Goal: Contribute content: Contribute content

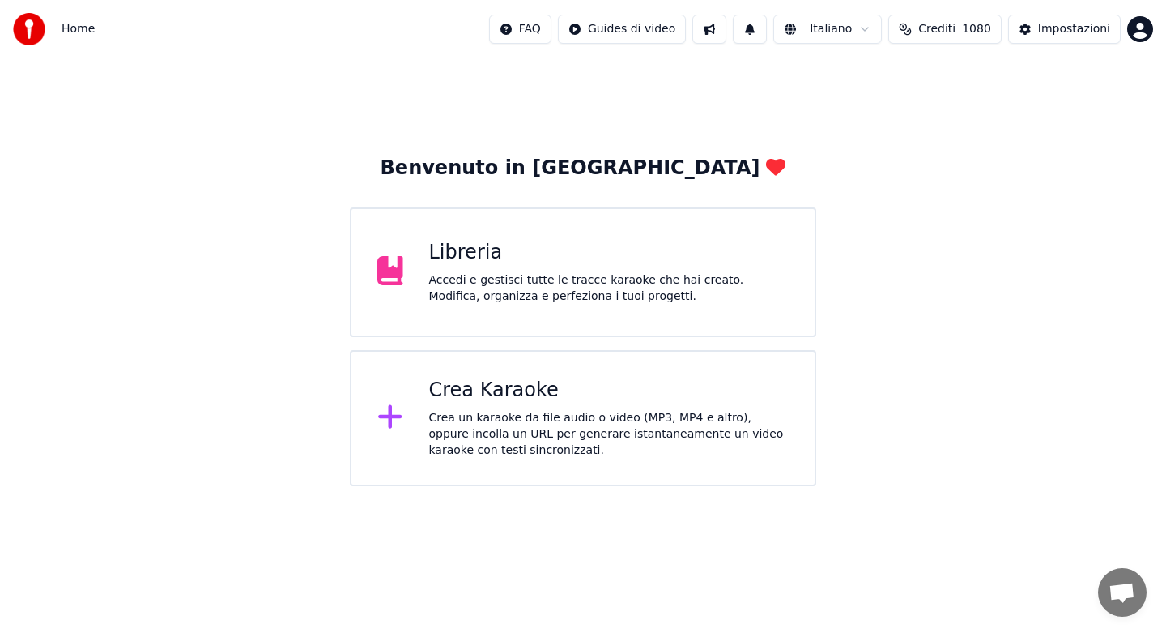
click at [569, 274] on div "Accedi e gestisci tutte le tracce karaoke che hai creato. Modifica, organizza e…" at bounding box center [609, 288] width 360 height 32
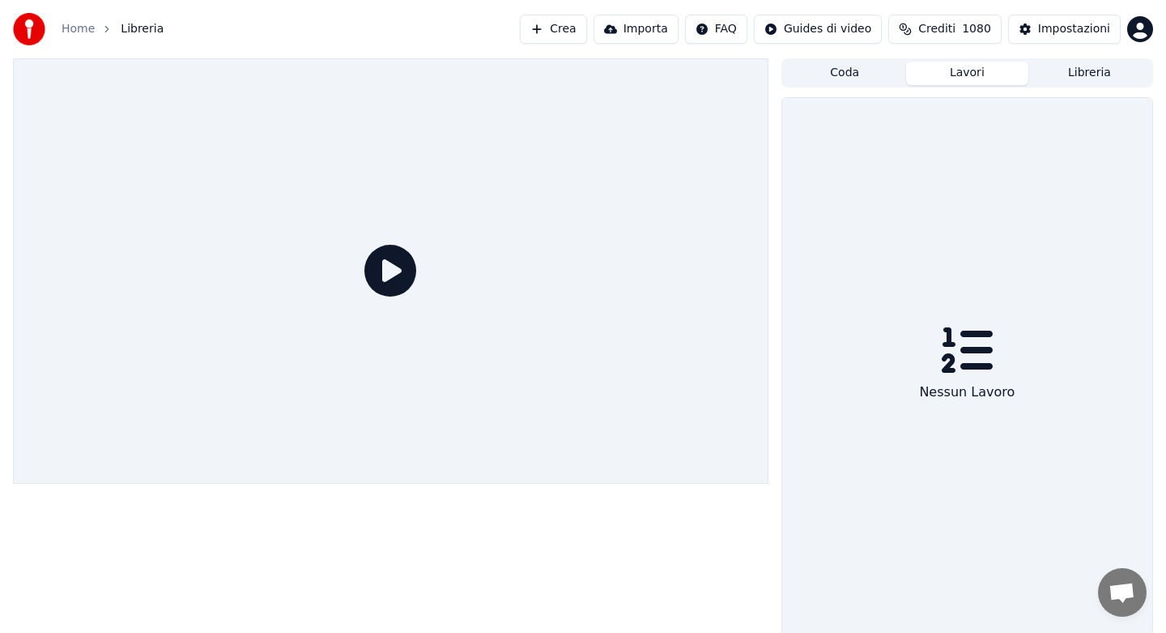
click at [978, 75] on button "Lavori" at bounding box center [967, 73] width 122 height 23
click at [1066, 75] on button "Libreria" at bounding box center [1090, 73] width 122 height 23
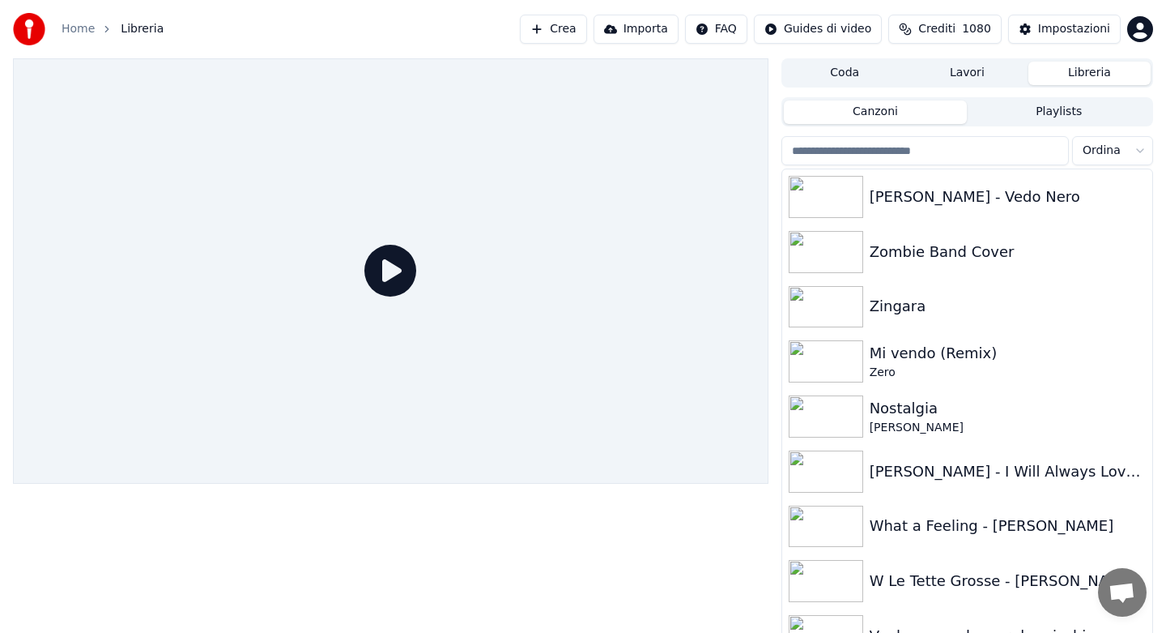
click at [1042, 115] on button "Playlists" at bounding box center [1059, 111] width 184 height 23
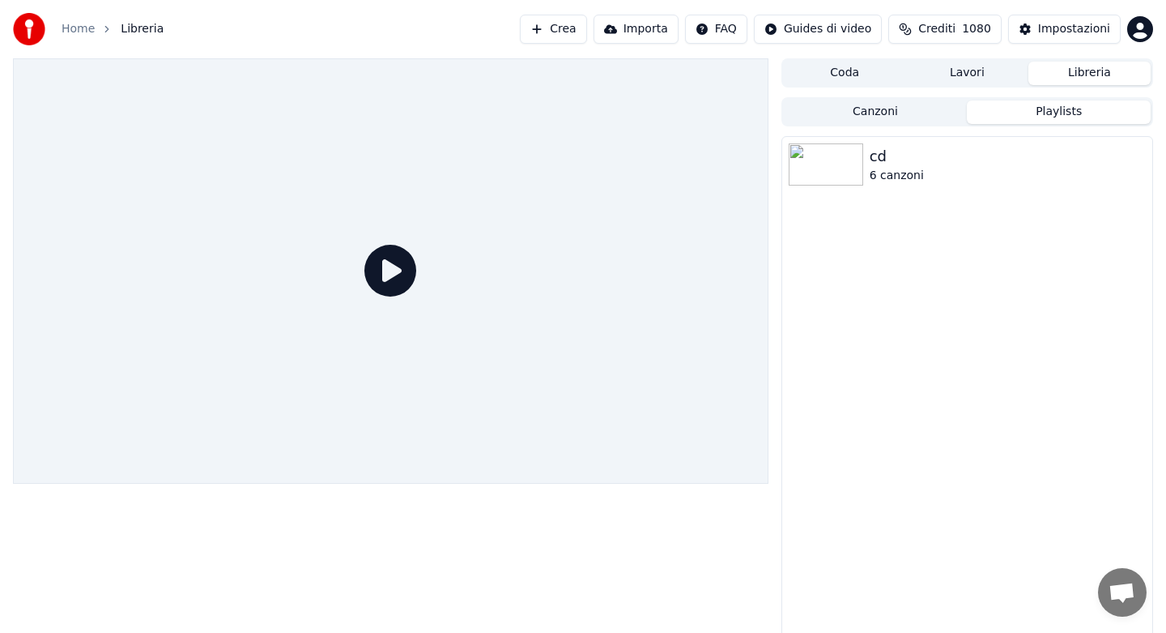
click at [922, 118] on button "Canzoni" at bounding box center [876, 111] width 184 height 23
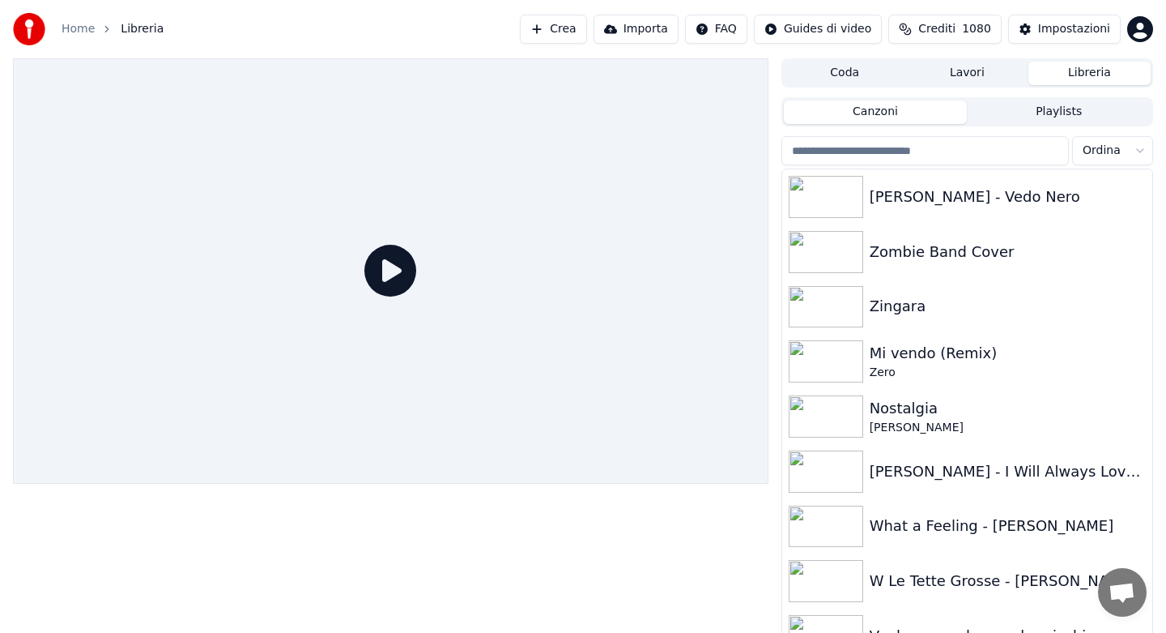
click at [1124, 155] on html "Home Libreria Crea Importa FAQ Guides di video Crediti 1080 Impostazioni Coda L…" at bounding box center [583, 316] width 1166 height 633
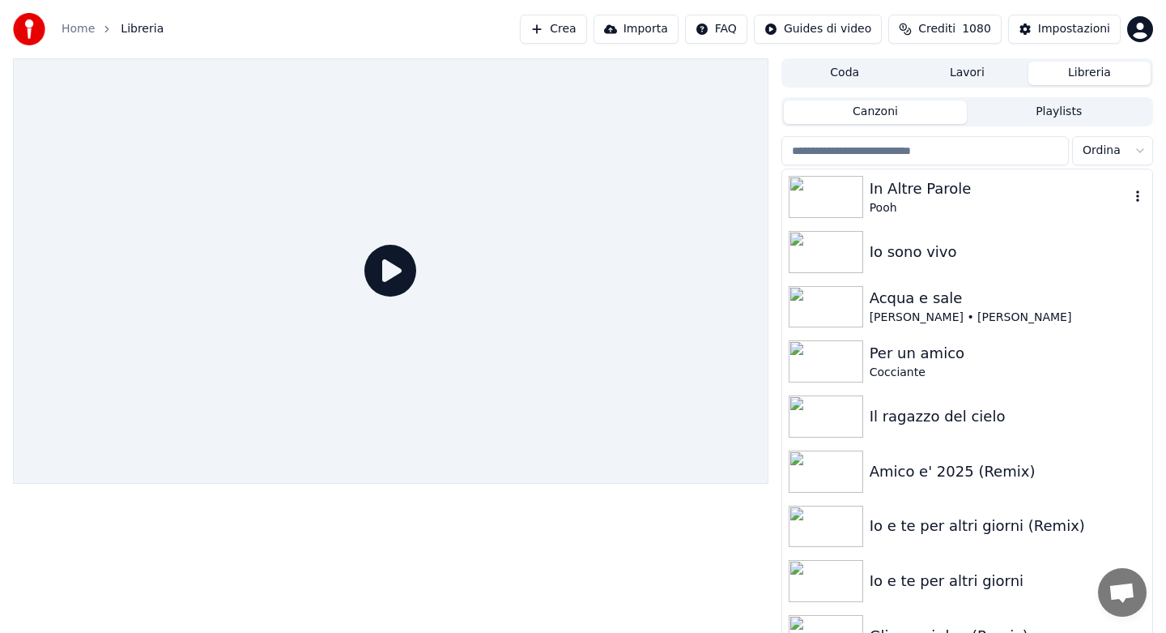
click at [914, 201] on div "Pooh" at bounding box center [1000, 208] width 260 height 16
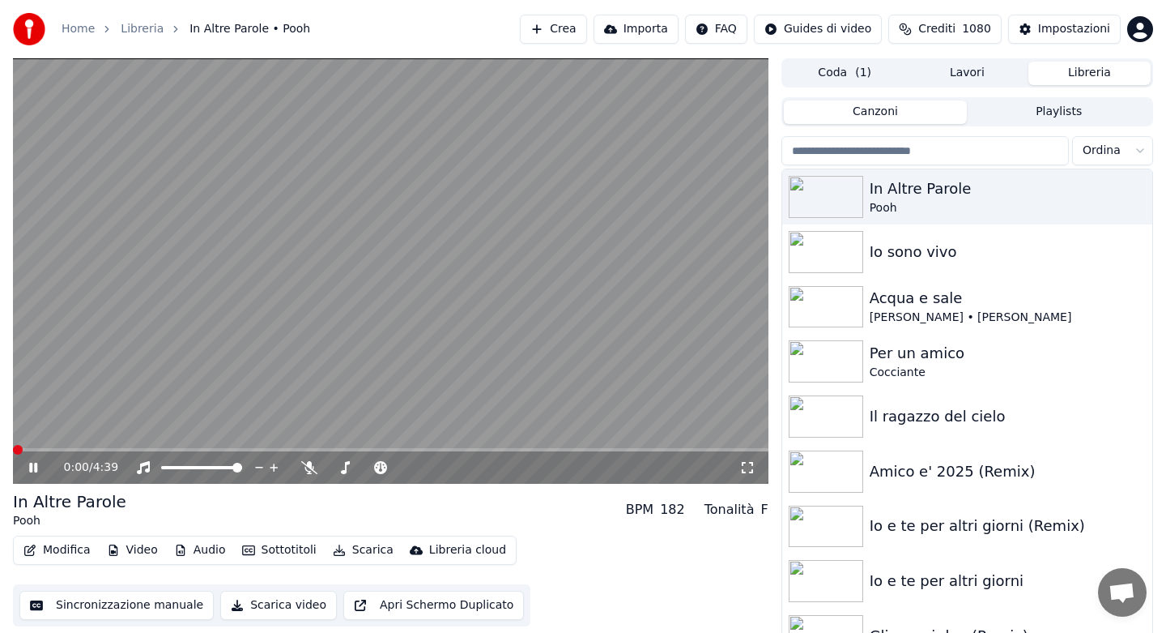
click at [190, 548] on button "Audio" at bounding box center [200, 550] width 65 height 23
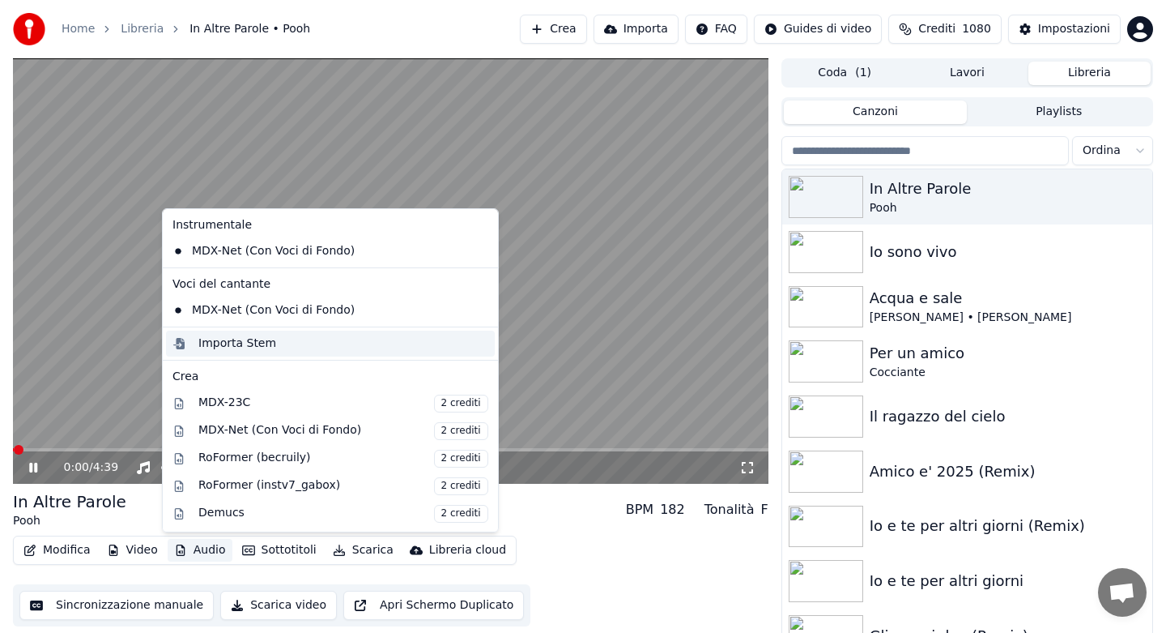
click at [238, 347] on div "Importa Stem" at bounding box center [237, 343] width 78 height 16
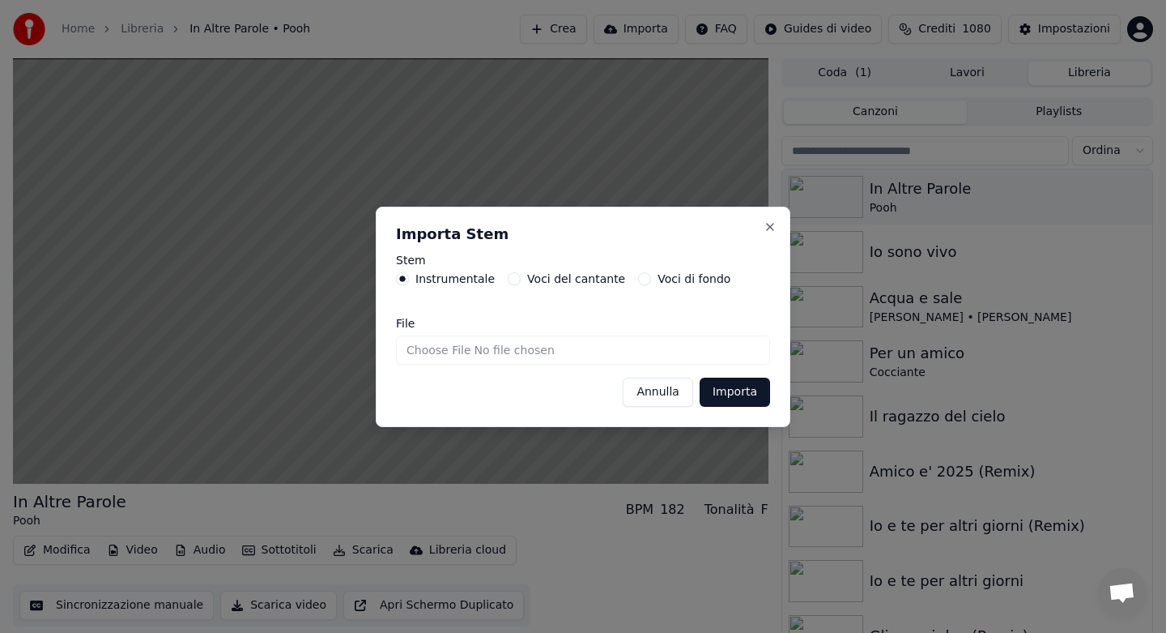
click at [432, 348] on input "File" at bounding box center [583, 349] width 374 height 29
type input "**********"
click at [731, 403] on button "Importa" at bounding box center [735, 391] width 70 height 29
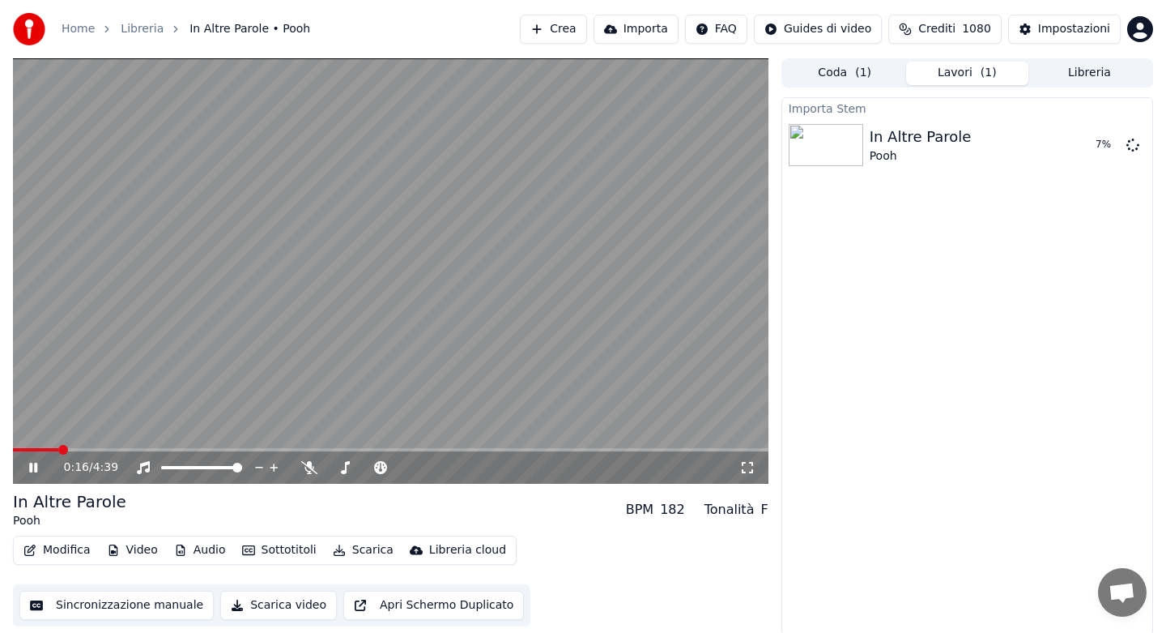
click at [70, 550] on button "Modifica" at bounding box center [57, 550] width 80 height 23
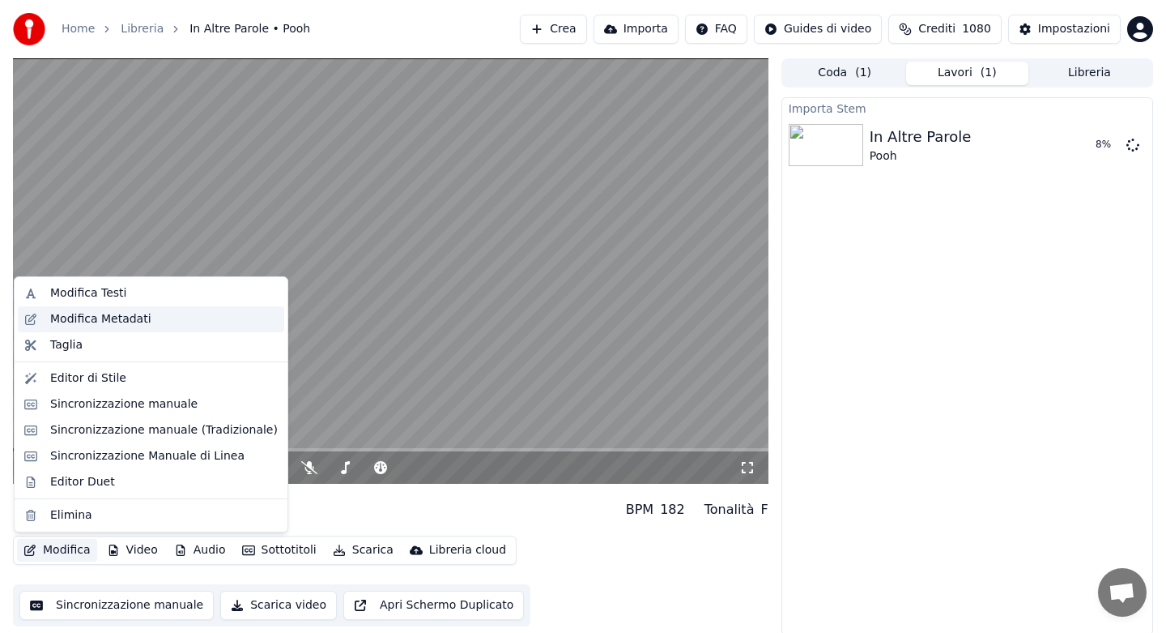
click at [109, 318] on div "Modifica Metadati" at bounding box center [100, 319] width 101 height 16
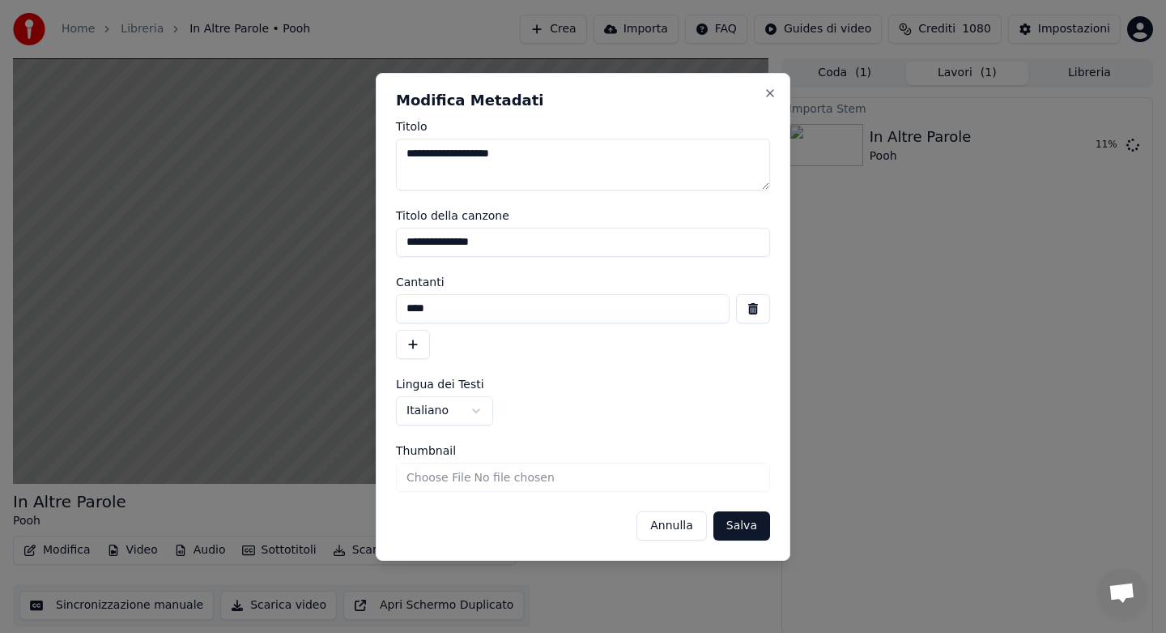
click at [565, 153] on textarea "**********" at bounding box center [583, 165] width 374 height 52
type textarea "**********"
click at [739, 526] on button "Salva" at bounding box center [742, 525] width 57 height 29
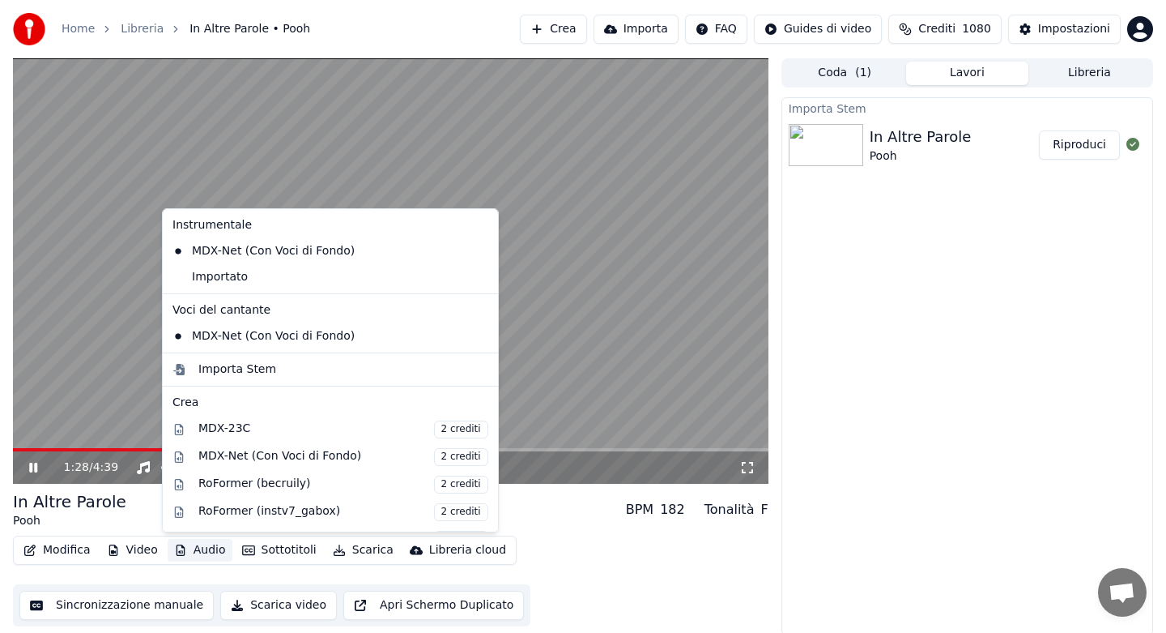
click at [202, 546] on button "Audio" at bounding box center [200, 550] width 65 height 23
click at [238, 282] on div "Importato" at bounding box center [318, 277] width 305 height 26
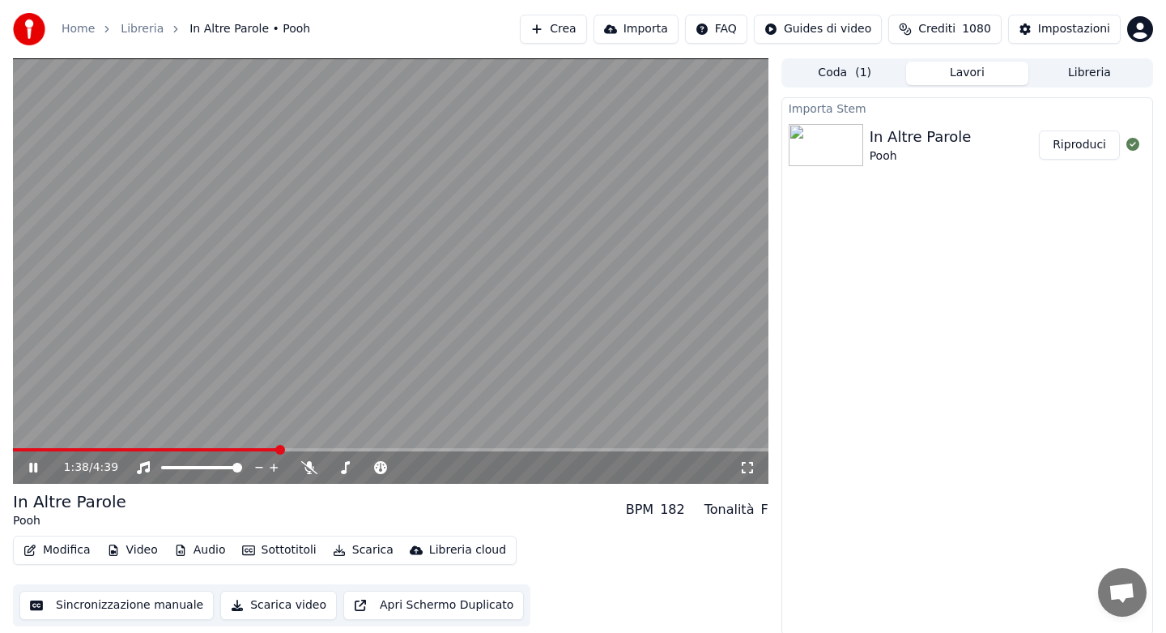
click at [21, 449] on span at bounding box center [146, 449] width 266 height 3
click at [34, 466] on icon at bounding box center [33, 467] width 8 height 10
click at [73, 550] on button "Modifica" at bounding box center [57, 550] width 80 height 23
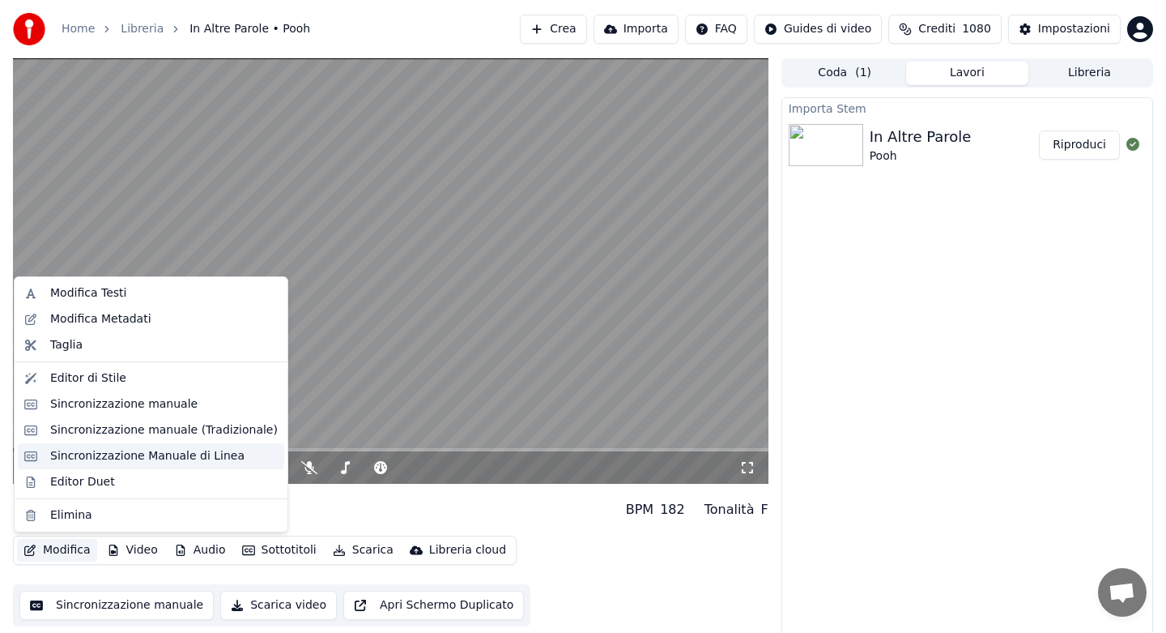
click at [149, 450] on div "Sincronizzazione Manuale di Linea" at bounding box center [147, 456] width 194 height 16
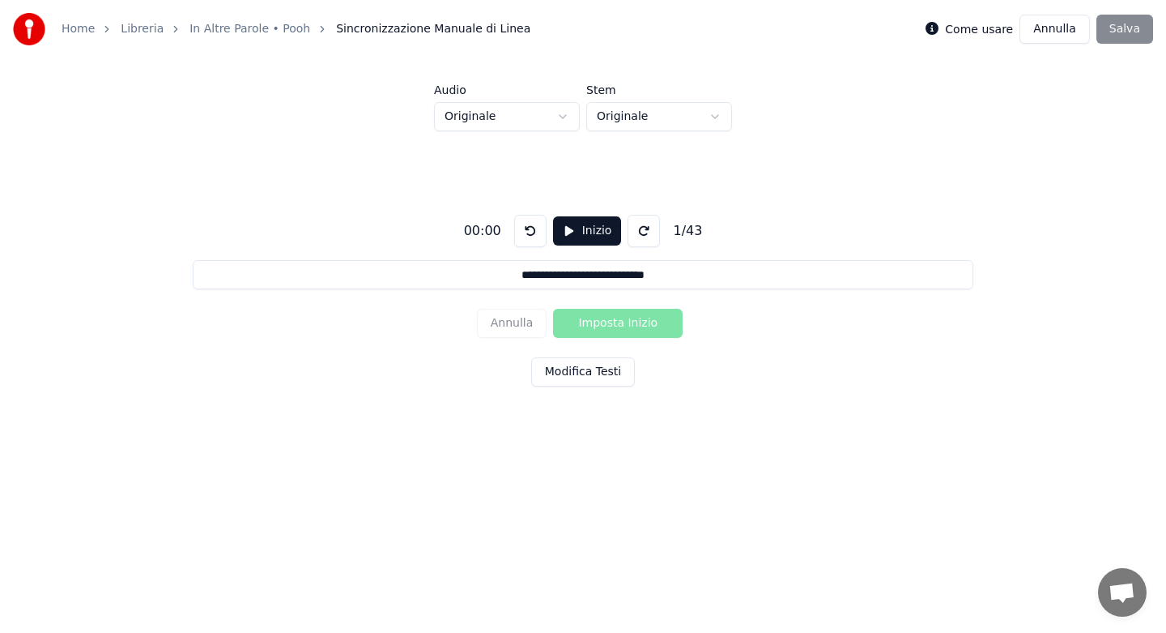
click at [583, 228] on button "Inizio" at bounding box center [587, 230] width 69 height 29
click at [575, 232] on button "Pausa" at bounding box center [588, 230] width 72 height 29
click at [560, 116] on html "**********" at bounding box center [583, 245] width 1166 height 490
click at [717, 117] on html "**********" at bounding box center [583, 245] width 1166 height 490
click at [588, 229] on html "**********" at bounding box center [583, 245] width 1166 height 490
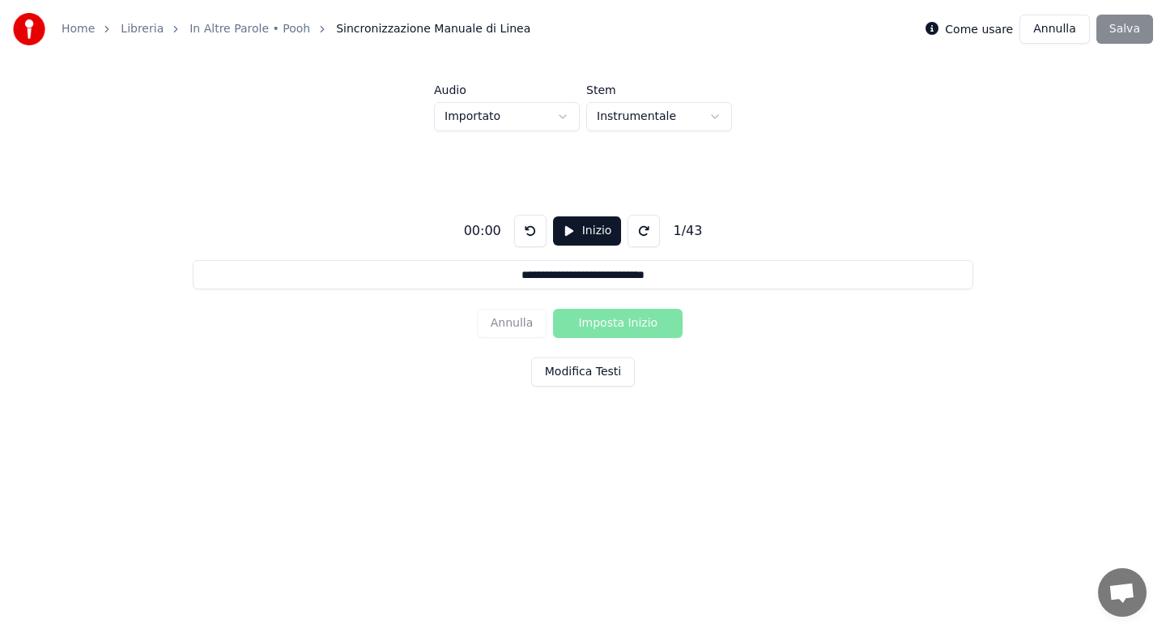
click at [588, 229] on button "Inizio" at bounding box center [587, 230] width 69 height 29
click at [594, 323] on button "Imposta Inizio" at bounding box center [618, 323] width 130 height 29
click at [569, 237] on button "Pausa" at bounding box center [588, 230] width 72 height 29
click at [519, 326] on div "Annulla Imposta Fine" at bounding box center [583, 323] width 213 height 42
click at [569, 233] on button "Inizio" at bounding box center [587, 230] width 69 height 29
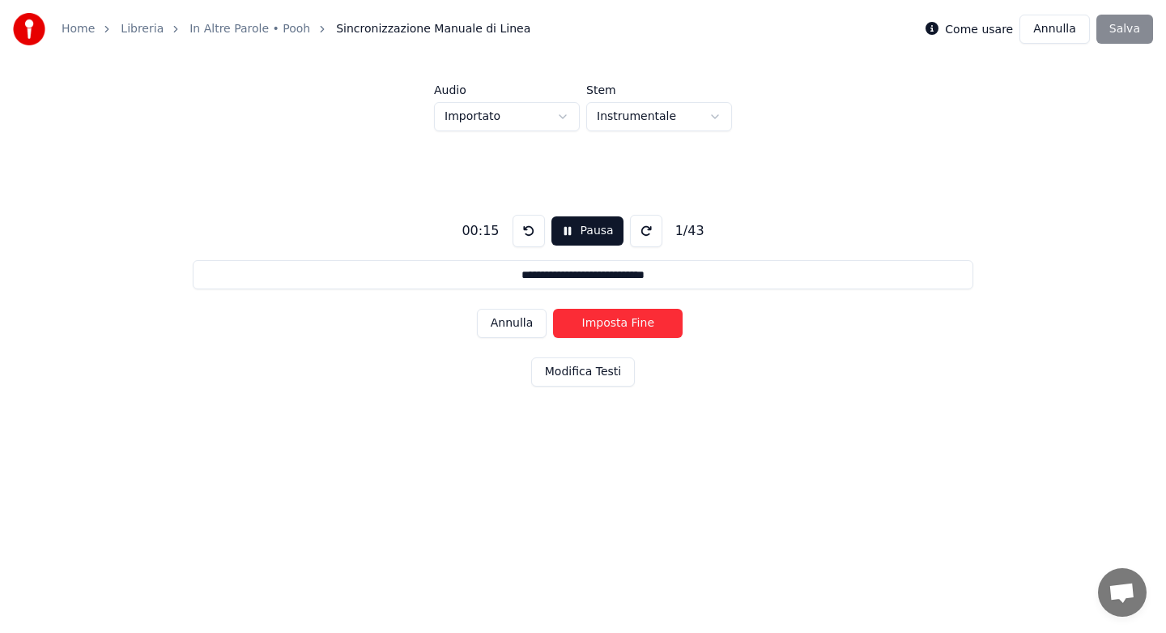
click at [518, 330] on button "Annulla" at bounding box center [512, 323] width 70 height 29
click at [595, 320] on button "Imposta Inizio" at bounding box center [618, 323] width 130 height 29
click at [595, 320] on button "Imposta Fine" at bounding box center [618, 323] width 130 height 29
click at [595, 320] on button "Imposta Inizio" at bounding box center [618, 323] width 130 height 29
click at [595, 320] on button "Imposta Fine" at bounding box center [618, 323] width 130 height 29
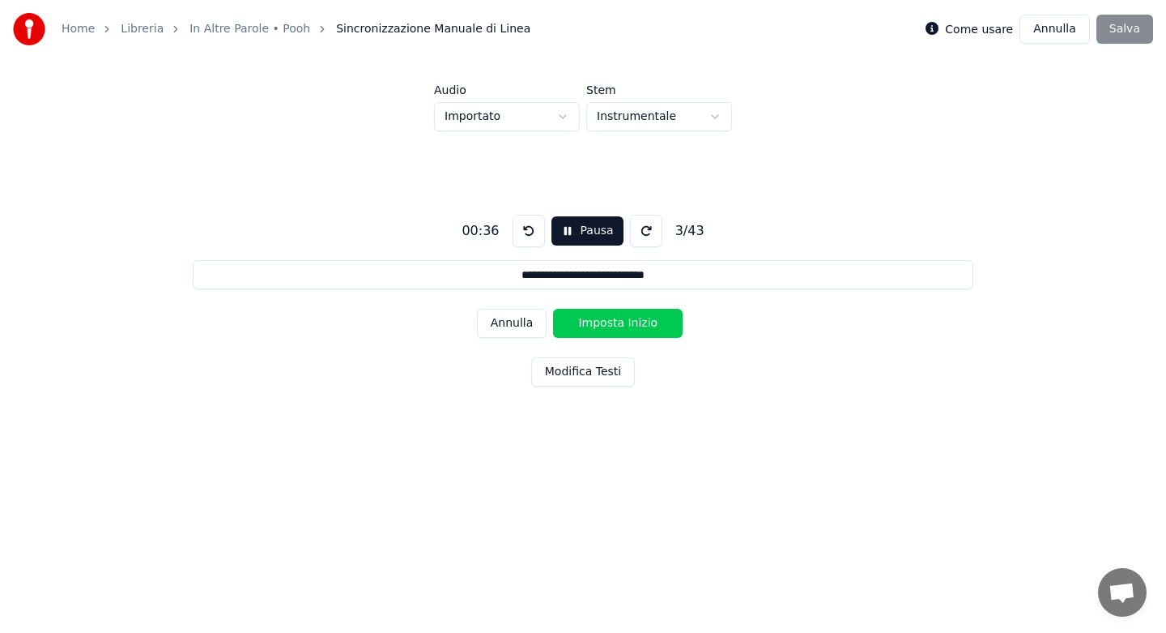
click at [595, 320] on button "Imposta Inizio" at bounding box center [618, 323] width 130 height 29
click at [595, 320] on button "Imposta Fine" at bounding box center [618, 323] width 130 height 29
click at [595, 320] on button "Imposta Inizio" at bounding box center [618, 323] width 130 height 29
click at [595, 320] on button "Imposta Fine" at bounding box center [618, 323] width 130 height 29
click at [595, 320] on button "Imposta Inizio" at bounding box center [618, 323] width 130 height 29
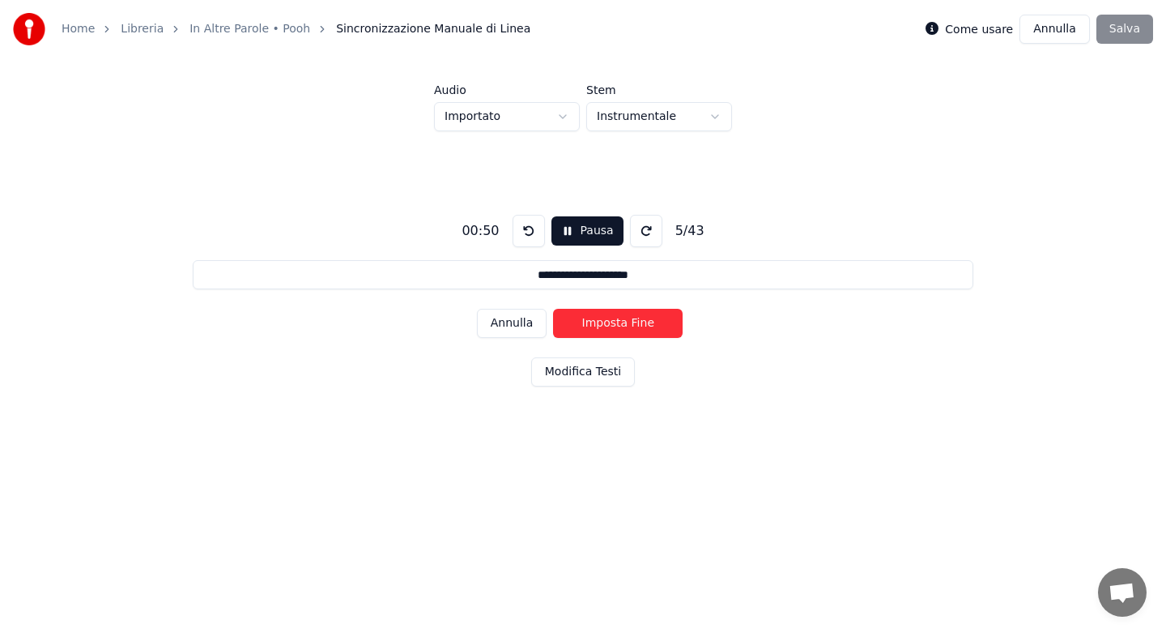
click at [595, 320] on button "Imposta Fine" at bounding box center [618, 323] width 130 height 29
click at [595, 320] on button "Imposta Inizio" at bounding box center [618, 323] width 130 height 29
click at [595, 320] on button "Imposta Fine" at bounding box center [618, 323] width 130 height 29
click at [595, 320] on button "Imposta Inizio" at bounding box center [618, 323] width 130 height 29
click at [595, 319] on button "Imposta Fine" at bounding box center [618, 323] width 130 height 29
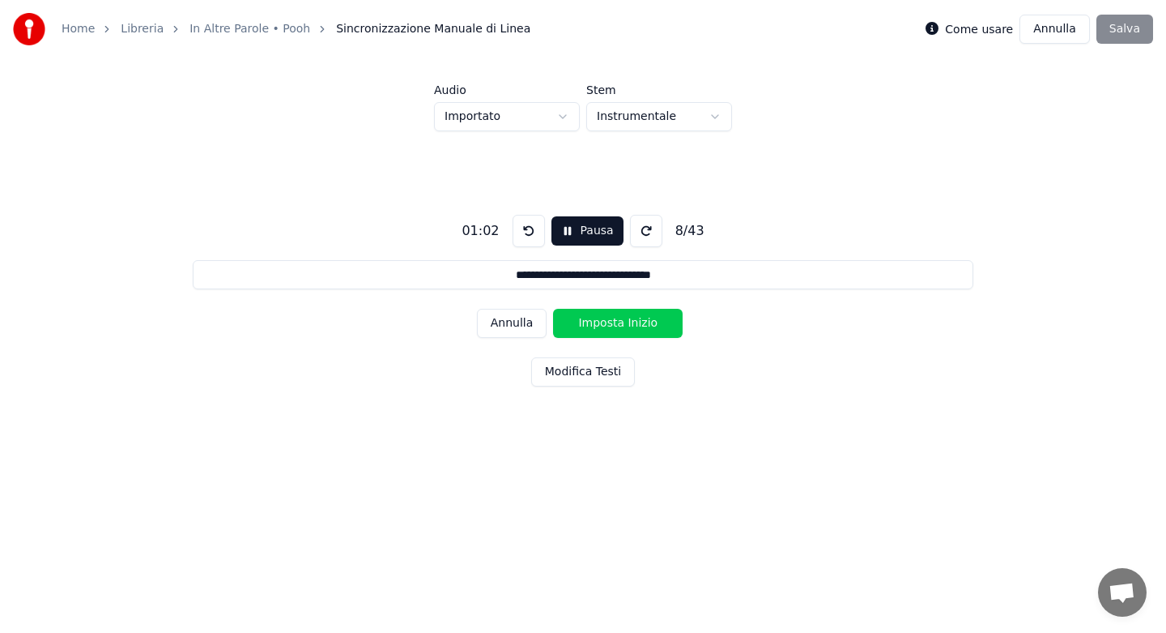
click at [595, 319] on button "Imposta Inizio" at bounding box center [618, 323] width 130 height 29
click at [595, 319] on button "Imposta Fine" at bounding box center [618, 323] width 130 height 29
click at [595, 319] on button "Imposta Inizio" at bounding box center [618, 323] width 130 height 29
click at [595, 319] on button "Imposta Fine" at bounding box center [618, 323] width 130 height 29
click at [595, 319] on button "Imposta Inizio" at bounding box center [618, 323] width 130 height 29
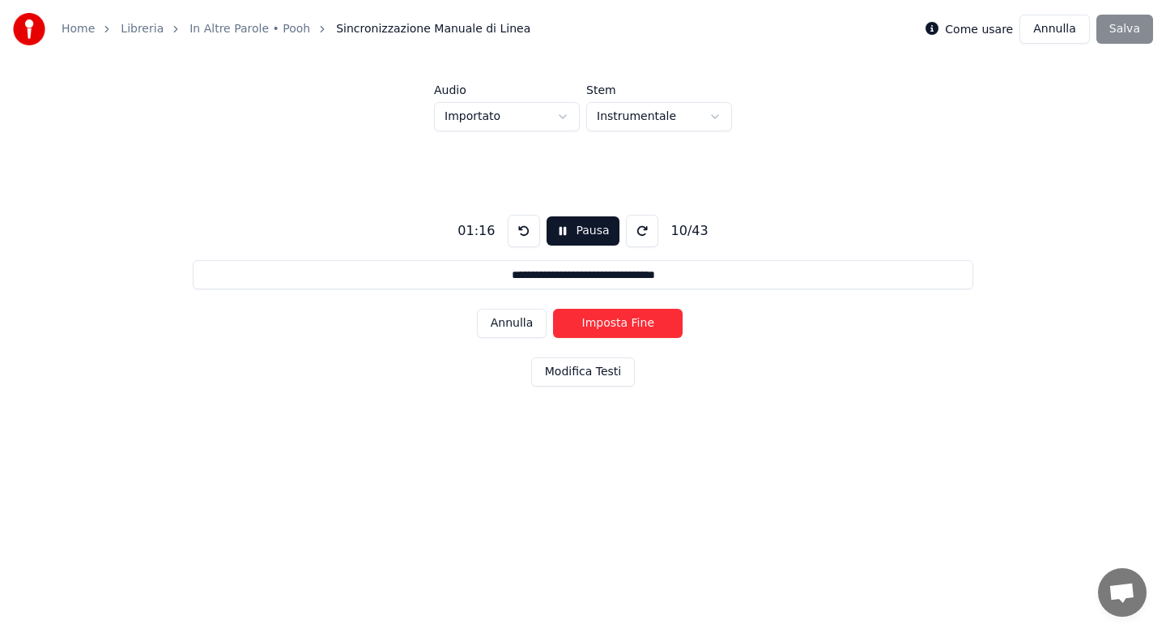
click at [595, 319] on button "Imposta Fine" at bounding box center [618, 323] width 130 height 29
click at [595, 319] on button "Imposta Inizio" at bounding box center [618, 323] width 130 height 29
click at [595, 319] on button "Imposta Fine" at bounding box center [618, 323] width 130 height 29
click at [595, 319] on button "Imposta Inizio" at bounding box center [618, 323] width 130 height 29
click at [595, 319] on button "Imposta Fine" at bounding box center [618, 323] width 130 height 29
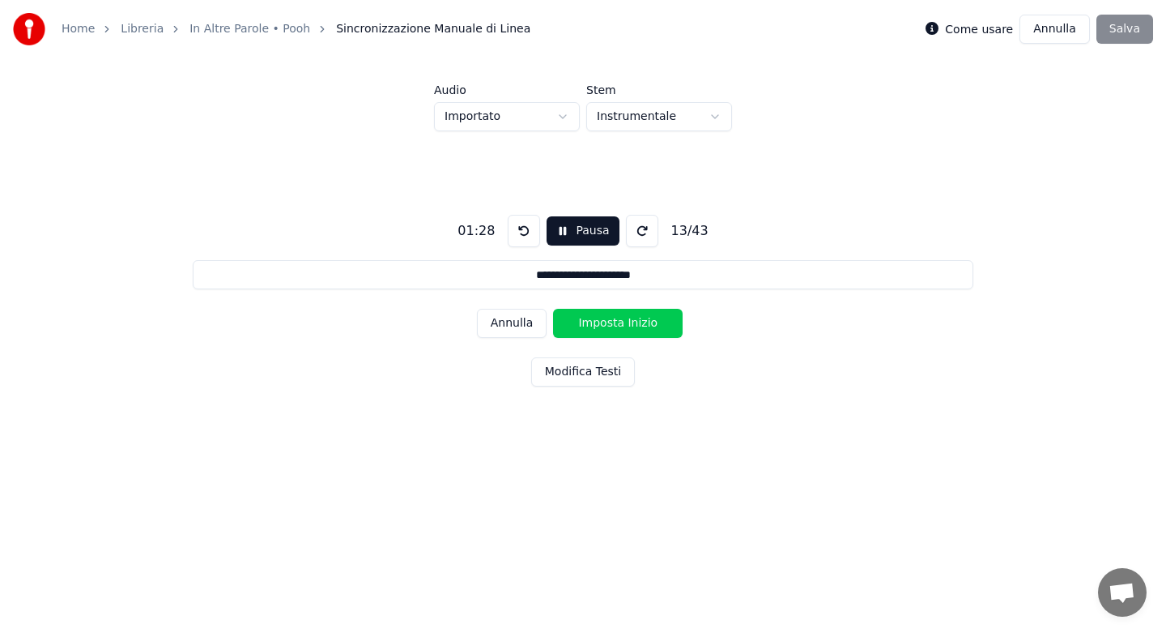
click at [595, 319] on button "Imposta Inizio" at bounding box center [618, 323] width 130 height 29
click at [595, 319] on button "Imposta Fine" at bounding box center [618, 323] width 130 height 29
click at [595, 319] on button "Imposta Inizio" at bounding box center [618, 323] width 130 height 29
click at [595, 319] on button "Imposta Fine" at bounding box center [618, 323] width 130 height 29
click at [595, 319] on button "Imposta Inizio" at bounding box center [618, 323] width 130 height 29
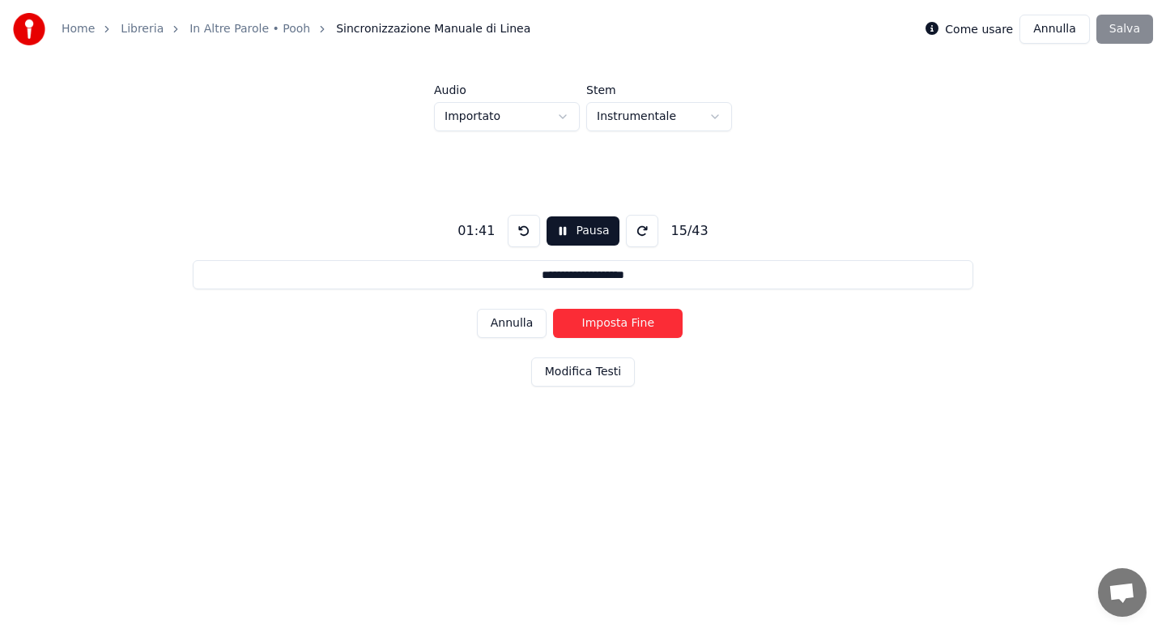
click at [595, 319] on button "Imposta Fine" at bounding box center [618, 323] width 130 height 29
click at [595, 319] on button "Imposta Inizio" at bounding box center [618, 323] width 130 height 29
click at [595, 319] on button "Imposta Fine" at bounding box center [618, 323] width 130 height 29
click at [595, 319] on button "Imposta Inizio" at bounding box center [618, 323] width 130 height 29
click at [595, 319] on button "Imposta Fine" at bounding box center [618, 323] width 130 height 29
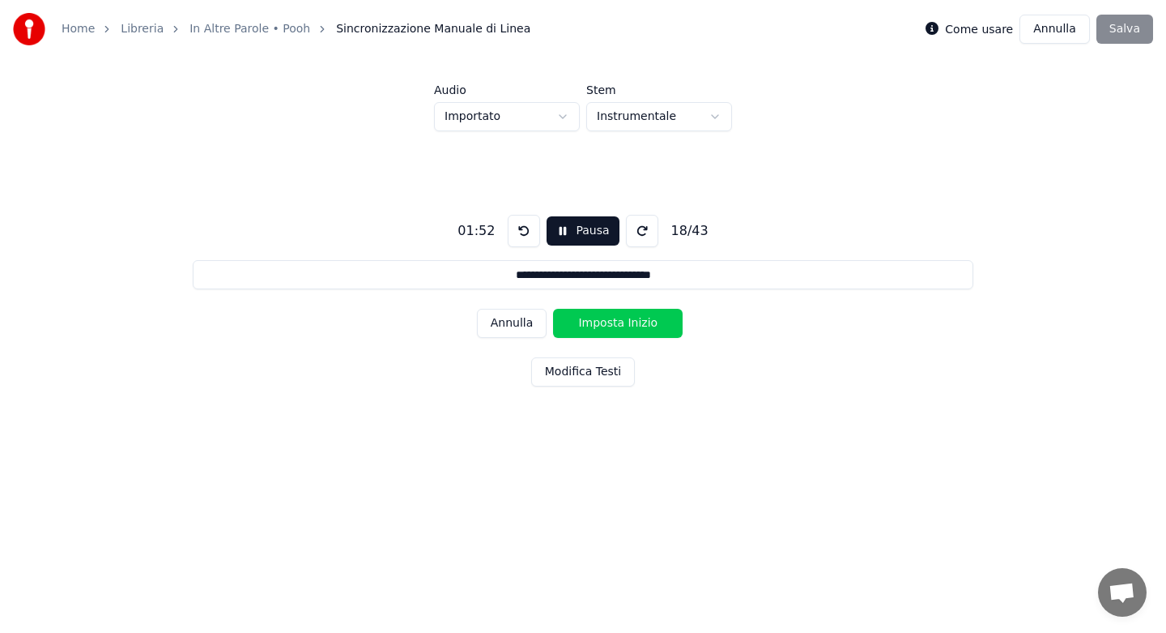
click at [595, 319] on button "Imposta Inizio" at bounding box center [618, 323] width 130 height 29
click at [595, 319] on button "Imposta Fine" at bounding box center [618, 323] width 130 height 29
click at [595, 319] on button "Imposta Inizio" at bounding box center [618, 323] width 130 height 29
click at [595, 319] on button "Imposta Fine" at bounding box center [618, 323] width 130 height 29
click at [595, 319] on button "Imposta Inizio" at bounding box center [618, 323] width 130 height 29
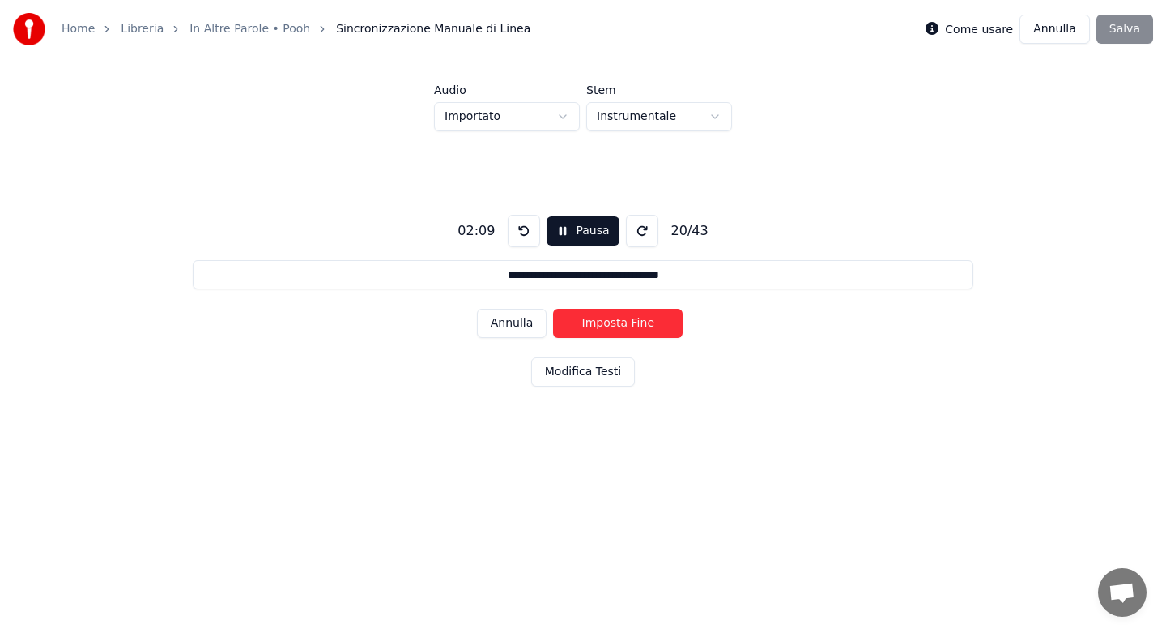
click at [595, 319] on button "Imposta Fine" at bounding box center [618, 323] width 130 height 29
click at [595, 319] on button "Imposta Inizio" at bounding box center [618, 323] width 130 height 29
click at [595, 318] on button "Imposta Fine" at bounding box center [618, 323] width 130 height 29
click at [595, 318] on button "Imposta Inizio" at bounding box center [618, 323] width 130 height 29
click at [595, 318] on button "Imposta Fine" at bounding box center [618, 323] width 130 height 29
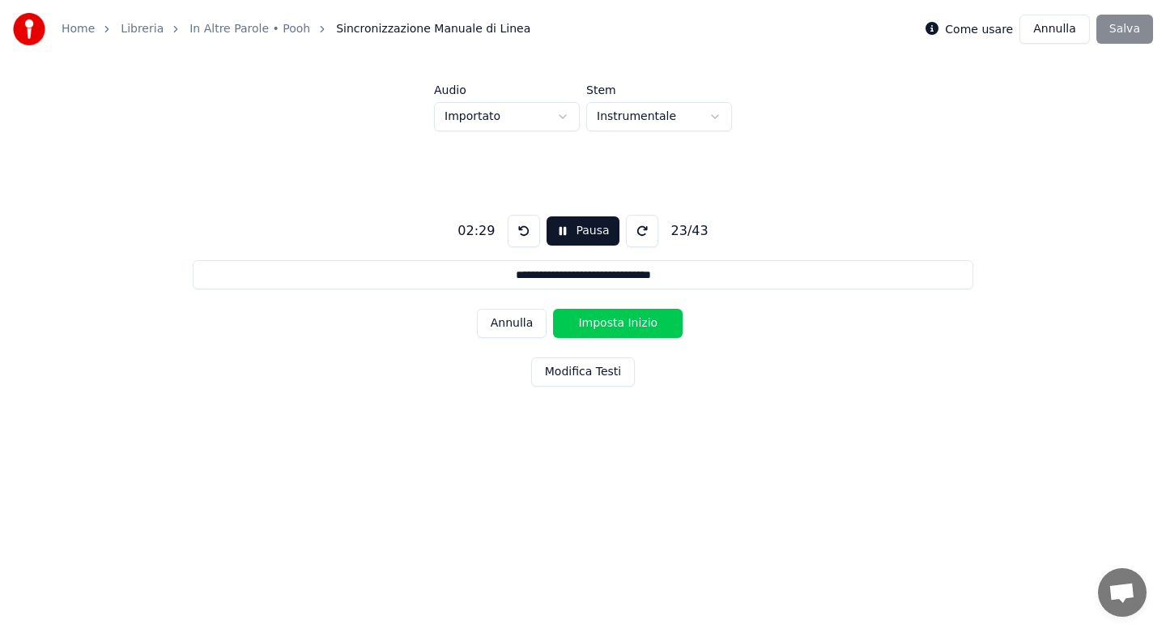
click at [595, 322] on button "Imposta Inizio" at bounding box center [618, 323] width 130 height 29
click at [595, 322] on button "Imposta Fine" at bounding box center [618, 323] width 130 height 29
click at [595, 322] on button "Imposta Inizio" at bounding box center [618, 323] width 130 height 29
click at [595, 322] on button "Imposta Fine" at bounding box center [618, 323] width 130 height 29
click at [595, 322] on button "Imposta Inizio" at bounding box center [618, 323] width 130 height 29
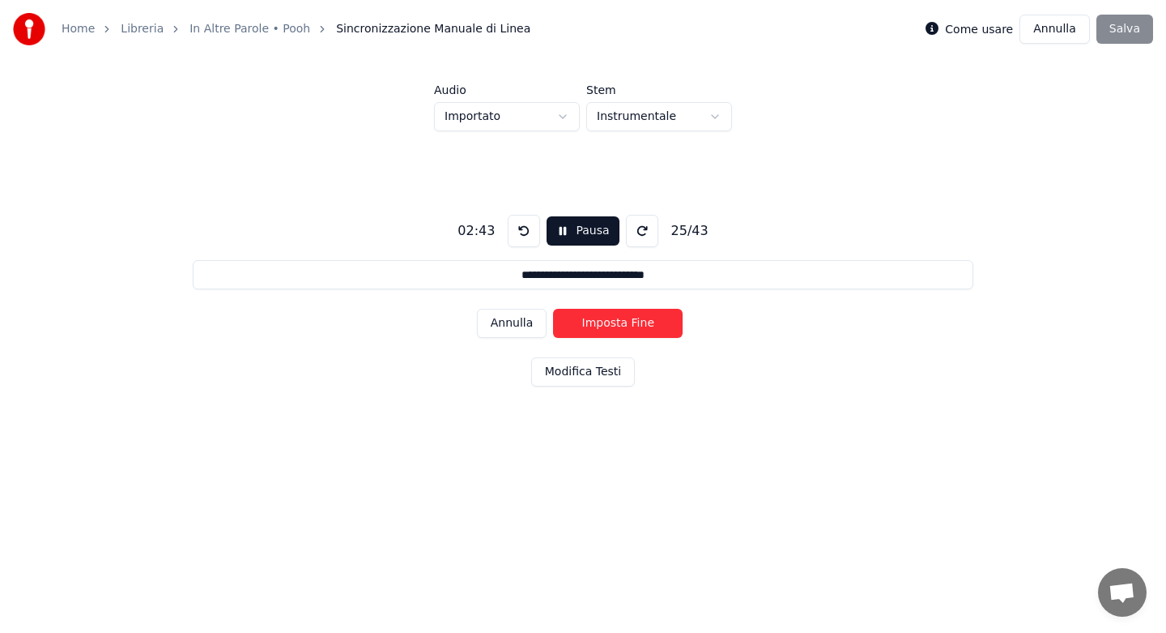
click at [595, 322] on button "Imposta Fine" at bounding box center [618, 323] width 130 height 29
click at [595, 322] on button "Imposta Inizio" at bounding box center [618, 323] width 130 height 29
click at [595, 322] on button "Imposta Fine" at bounding box center [618, 323] width 130 height 29
click at [595, 322] on button "Imposta Inizio" at bounding box center [618, 323] width 130 height 29
click at [595, 322] on button "Imposta Fine" at bounding box center [618, 323] width 130 height 29
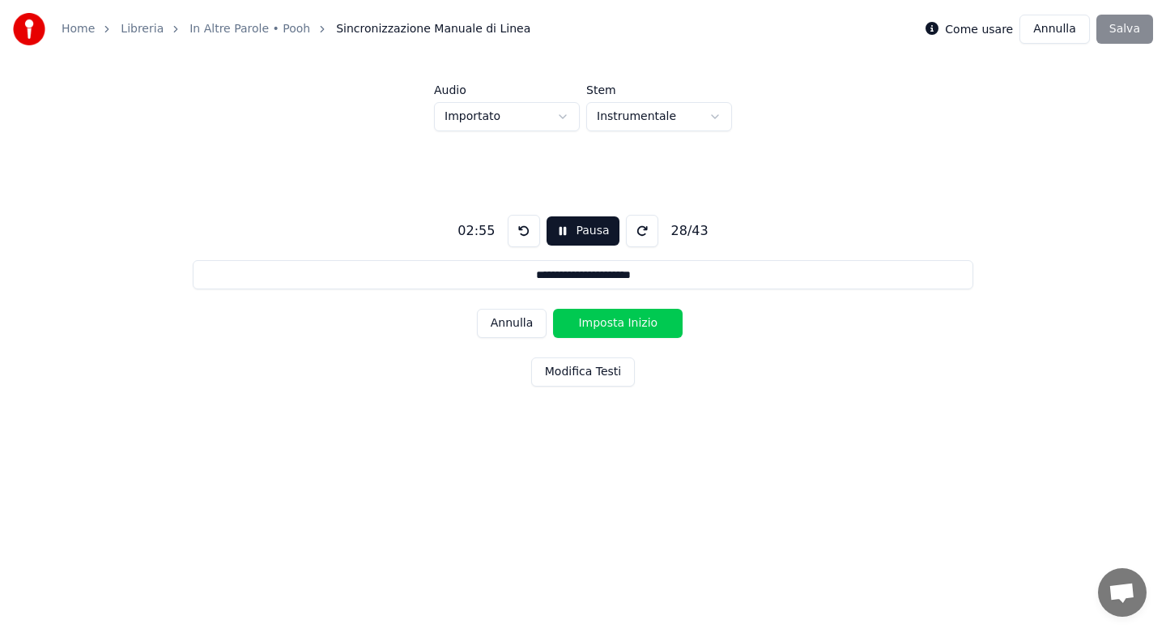
click at [595, 322] on button "Imposta Inizio" at bounding box center [618, 323] width 130 height 29
click at [595, 322] on button "Imposta Fine" at bounding box center [618, 323] width 130 height 29
click at [595, 322] on button "Imposta Inizio" at bounding box center [618, 323] width 130 height 29
click at [595, 322] on button "Imposta Fine" at bounding box center [618, 323] width 130 height 29
click at [595, 322] on button "Imposta Inizio" at bounding box center [618, 323] width 130 height 29
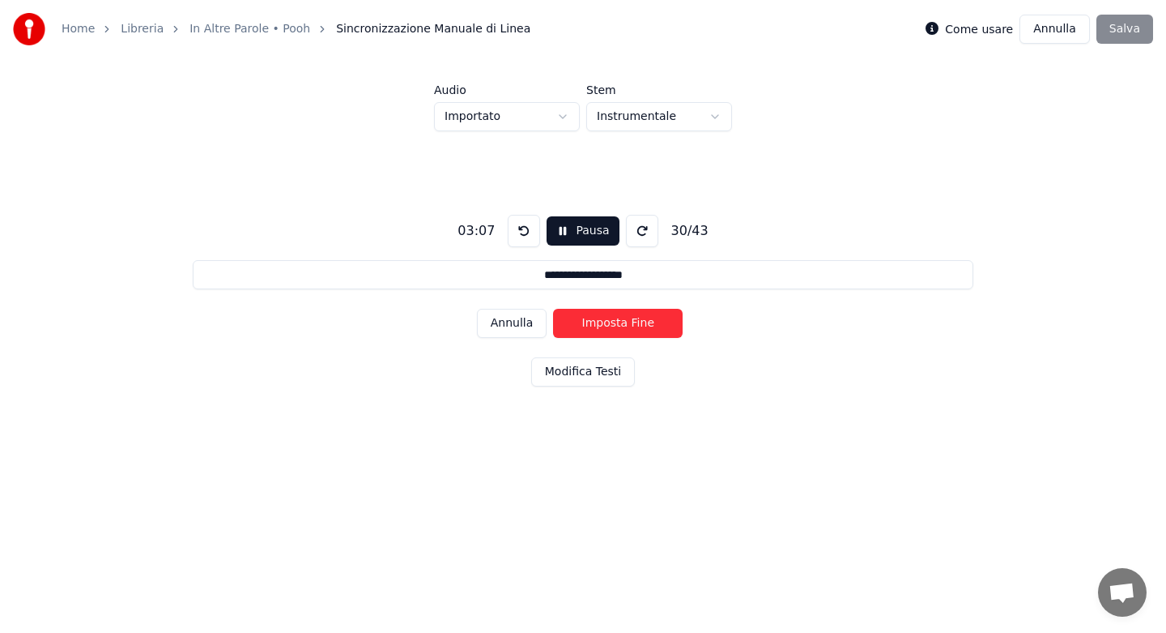
click at [595, 322] on button "Imposta Fine" at bounding box center [618, 323] width 130 height 29
click at [595, 322] on button "Imposta Inizio" at bounding box center [618, 323] width 130 height 29
click at [595, 322] on button "Imposta Fine" at bounding box center [618, 323] width 130 height 29
click at [595, 322] on button "Imposta Inizio" at bounding box center [618, 323] width 130 height 29
click at [595, 322] on button "Imposta Fine" at bounding box center [618, 323] width 130 height 29
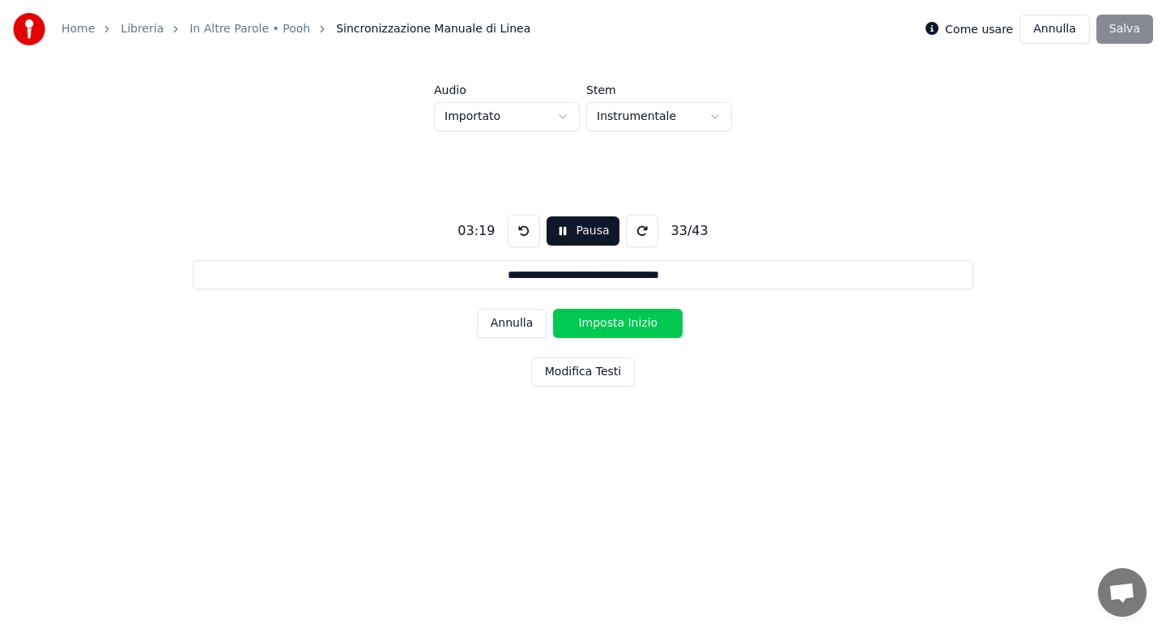
click at [595, 322] on button "Imposta Inizio" at bounding box center [618, 323] width 130 height 29
click at [595, 322] on button "Imposta Fine" at bounding box center [618, 323] width 130 height 29
click at [595, 322] on button "Imposta Inizio" at bounding box center [618, 323] width 130 height 29
click at [595, 322] on button "Imposta Fine" at bounding box center [618, 323] width 130 height 29
click at [595, 322] on button "Imposta Inizio" at bounding box center [618, 323] width 130 height 29
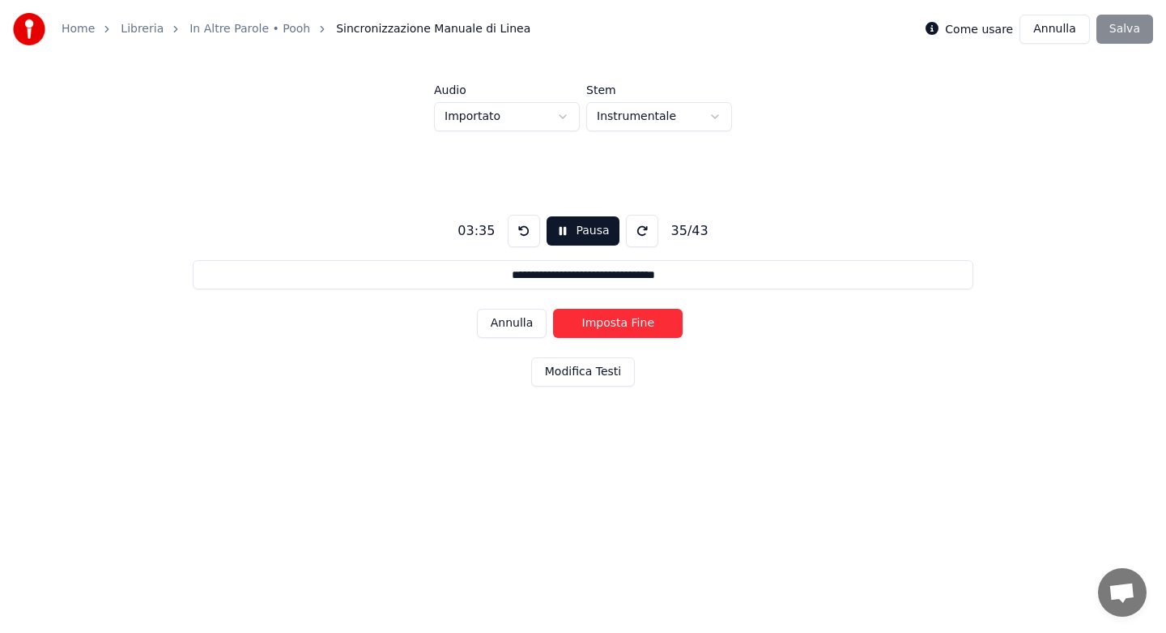
click at [595, 322] on button "Imposta Fine" at bounding box center [618, 323] width 130 height 29
click at [595, 322] on button "Imposta Inizio" at bounding box center [618, 323] width 130 height 29
click at [595, 322] on button "Imposta Fine" at bounding box center [618, 323] width 130 height 29
click at [595, 322] on button "Imposta Inizio" at bounding box center [618, 323] width 130 height 29
click at [595, 322] on button "Imposta Fine" at bounding box center [618, 323] width 130 height 29
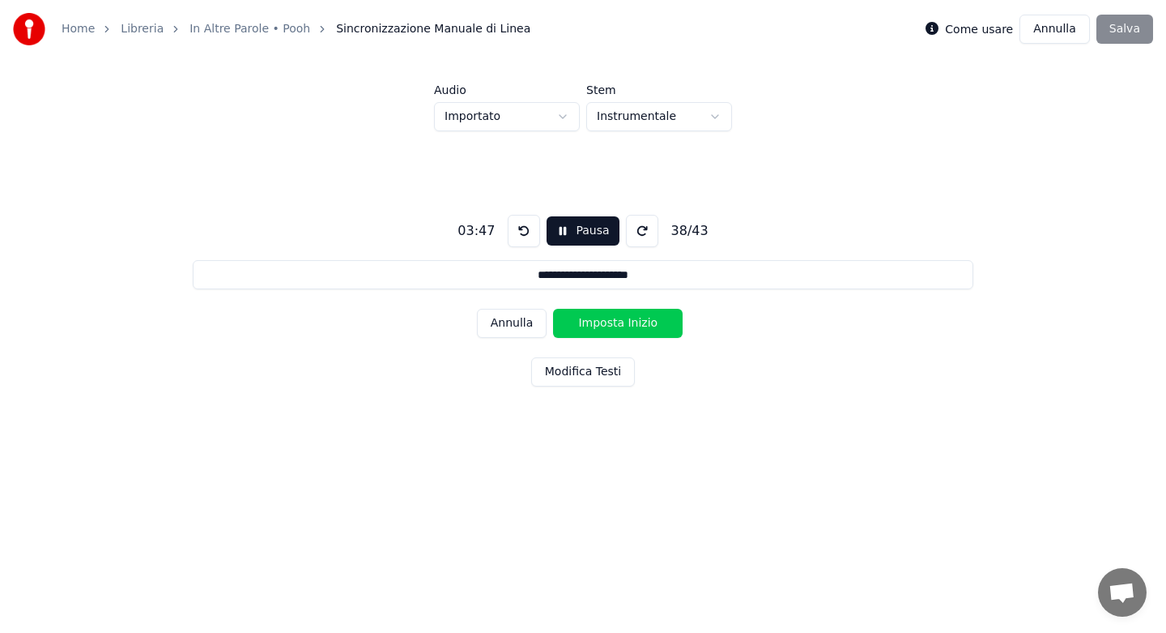
click at [595, 322] on button "Imposta Inizio" at bounding box center [618, 323] width 130 height 29
click at [595, 322] on button "Imposta Fine" at bounding box center [618, 323] width 130 height 29
click at [595, 322] on button "Imposta Inizio" at bounding box center [618, 323] width 130 height 29
click at [595, 322] on button "Imposta Fine" at bounding box center [618, 323] width 130 height 29
click at [595, 322] on button "Imposta Inizio" at bounding box center [618, 323] width 130 height 29
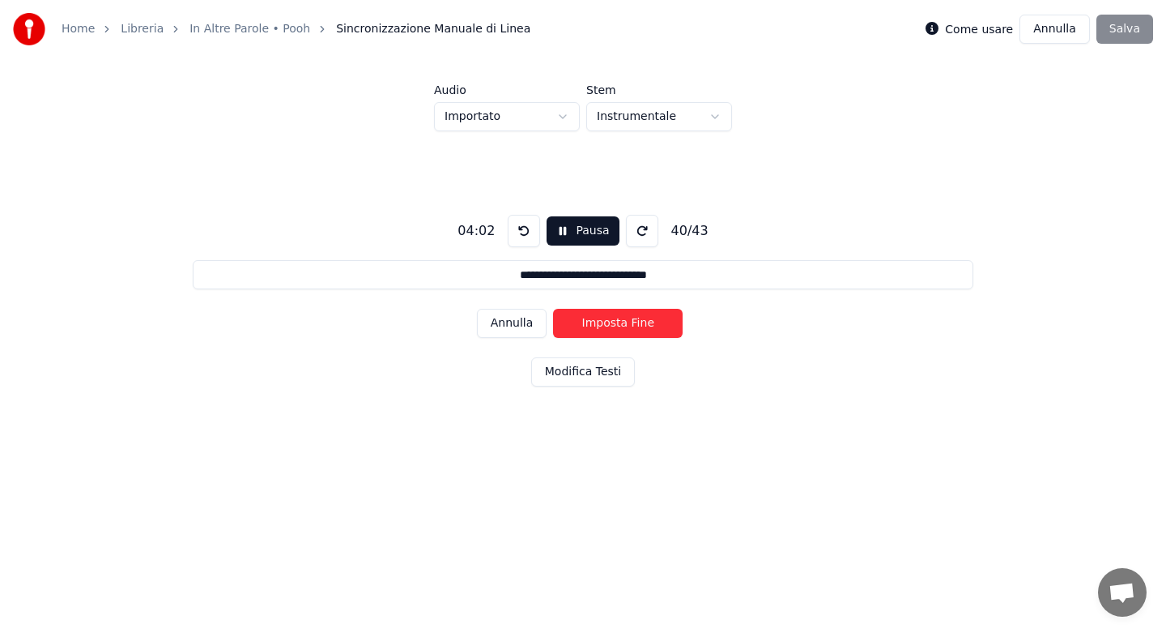
click at [595, 322] on button "Imposta Fine" at bounding box center [618, 323] width 130 height 29
click at [595, 322] on button "Imposta Inizio" at bounding box center [618, 323] width 130 height 29
click at [595, 322] on button "Imposta Fine" at bounding box center [618, 323] width 130 height 29
click at [595, 322] on button "Imposta Inizio" at bounding box center [618, 323] width 130 height 29
click at [595, 322] on button "Imposta Fine" at bounding box center [618, 323] width 130 height 29
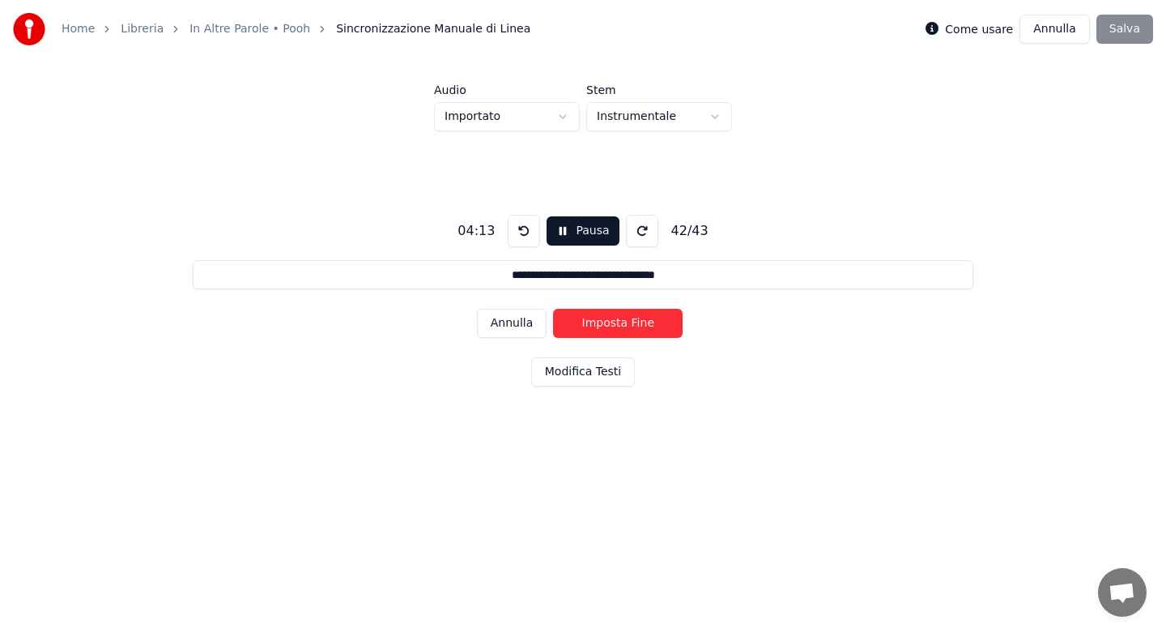
type input "**********"
click at [595, 322] on button "Imposta Inizio" at bounding box center [618, 323] width 130 height 29
click at [595, 322] on button "Imposta Fine" at bounding box center [618, 323] width 130 height 29
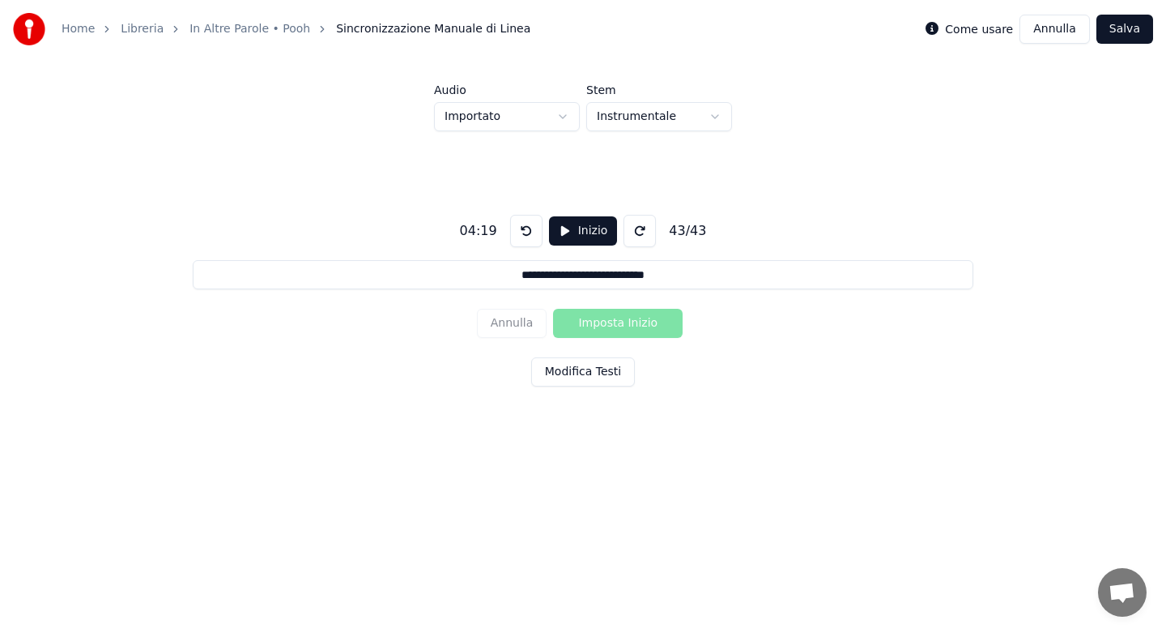
click at [1126, 37] on button "Salva" at bounding box center [1125, 29] width 57 height 29
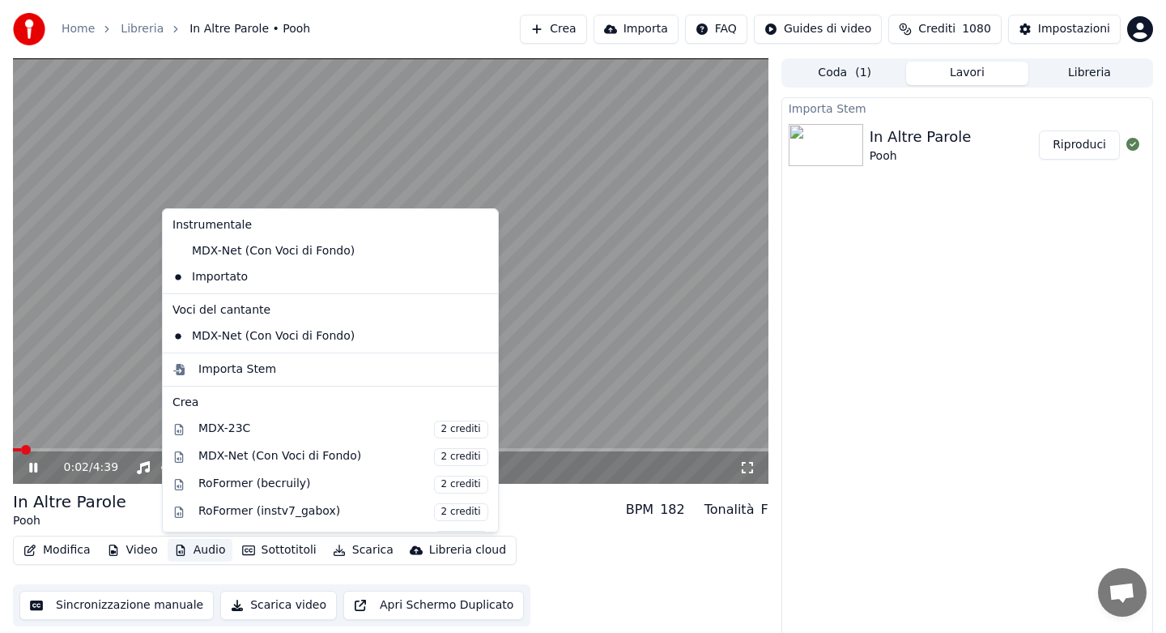
click at [207, 546] on button "Audio" at bounding box center [200, 550] width 65 height 23
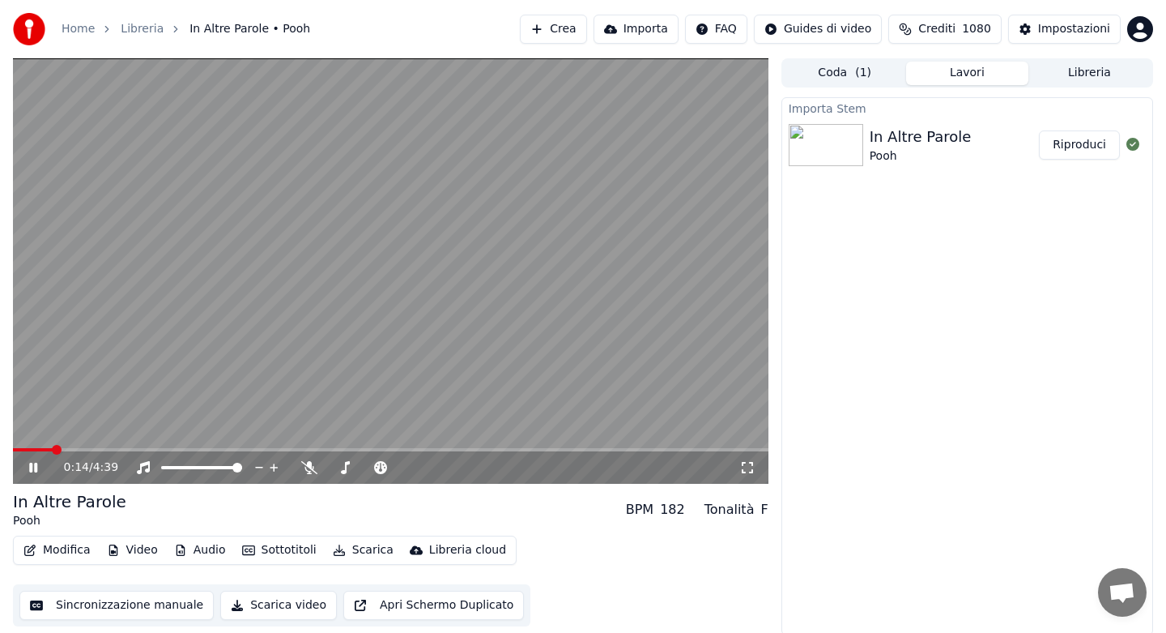
click at [494, 495] on div "In Altre Parole Pooh BPM 182 Tonalità F" at bounding box center [391, 509] width 756 height 39
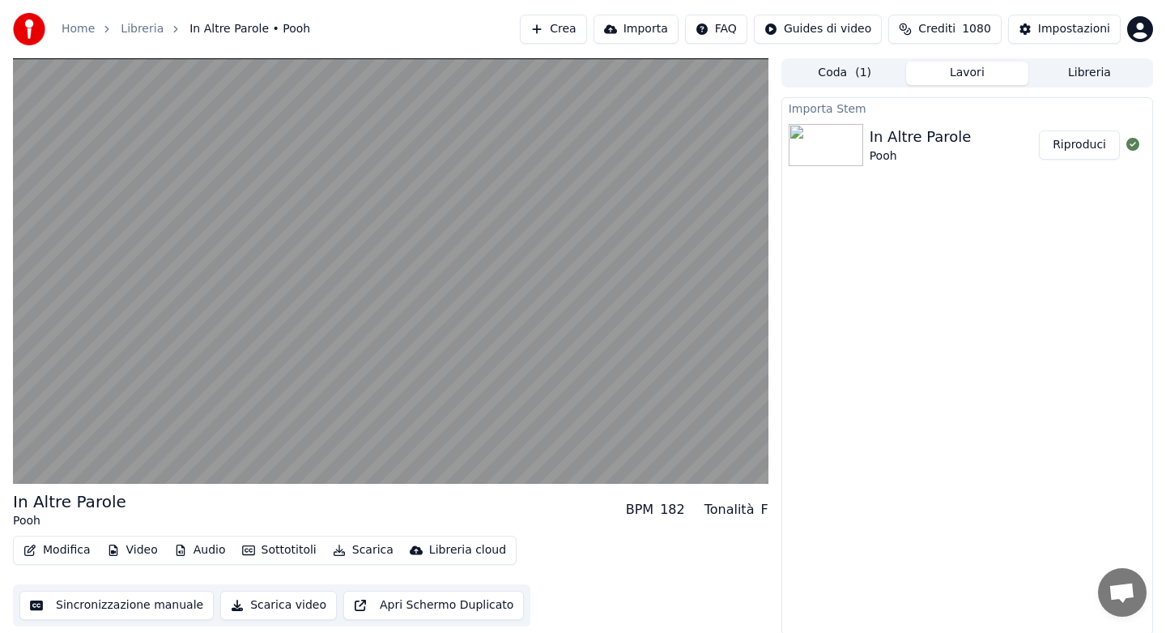
click at [359, 547] on button "Scarica" at bounding box center [363, 550] width 74 height 23
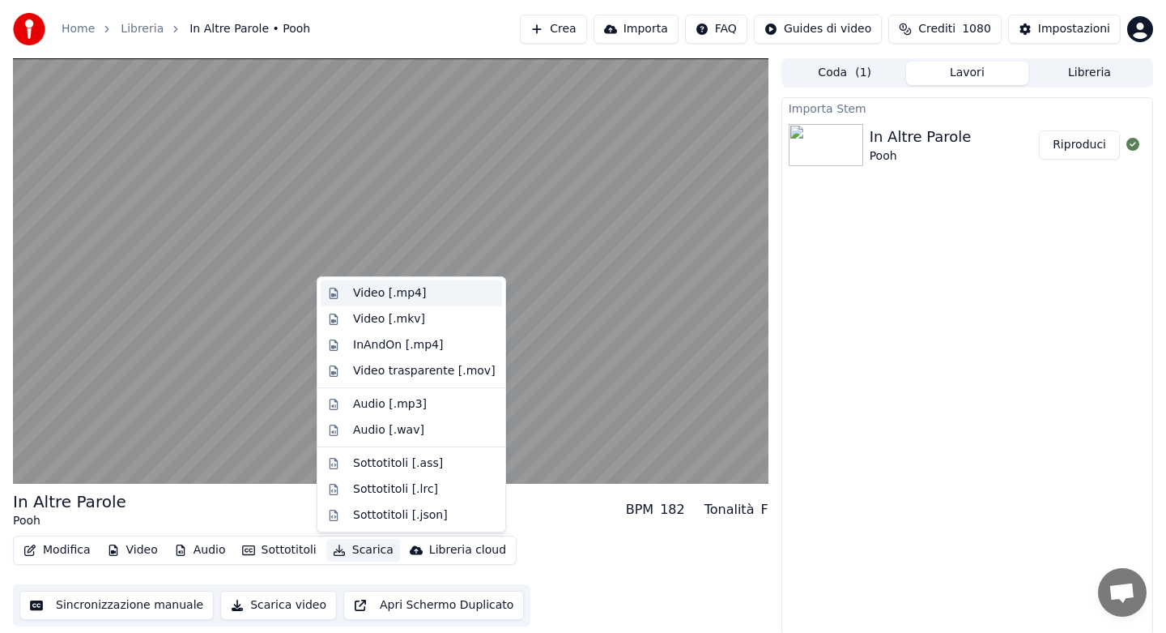
click at [380, 295] on div "Video [.mp4]" at bounding box center [389, 293] width 73 height 16
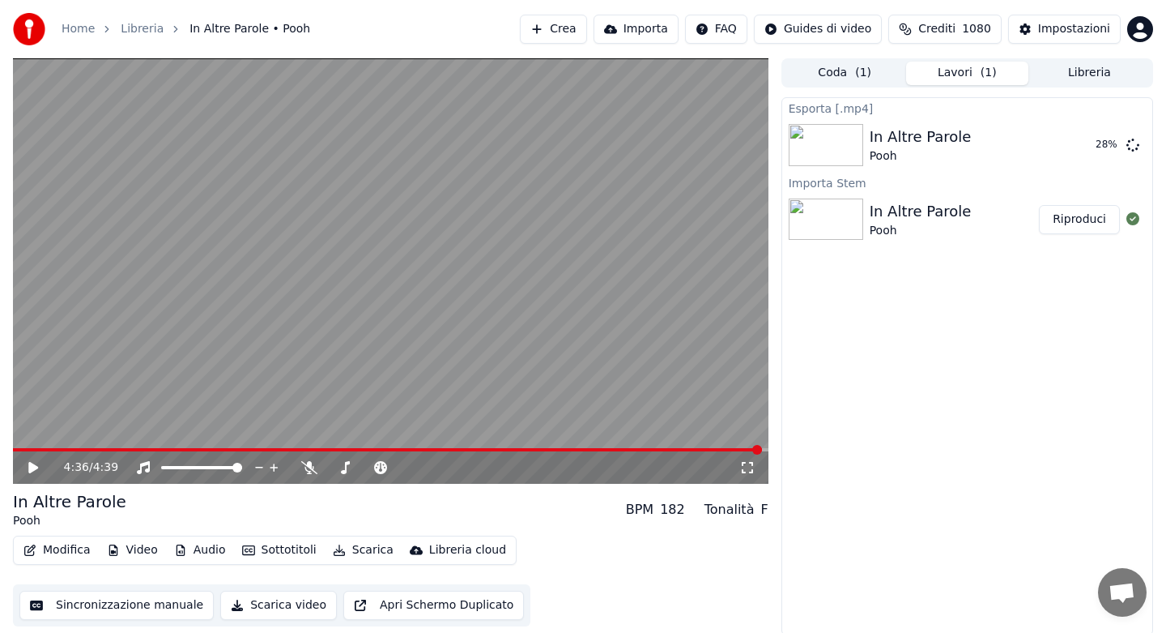
click at [1074, 77] on button "Libreria" at bounding box center [1090, 73] width 122 height 23
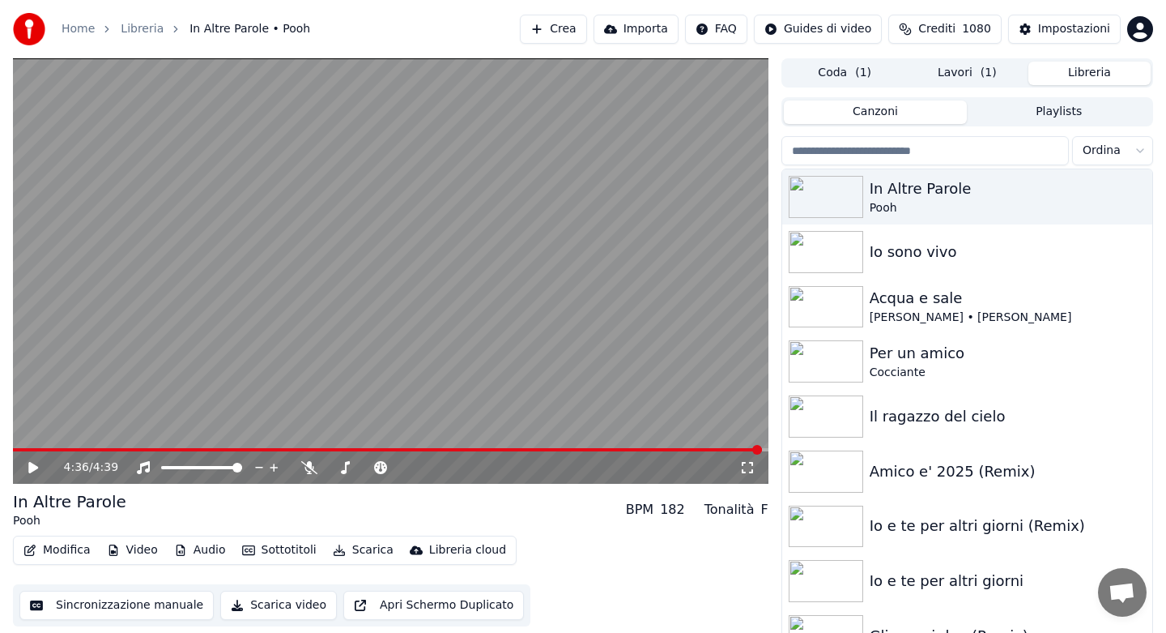
click at [914, 151] on input "search" at bounding box center [926, 150] width 288 height 29
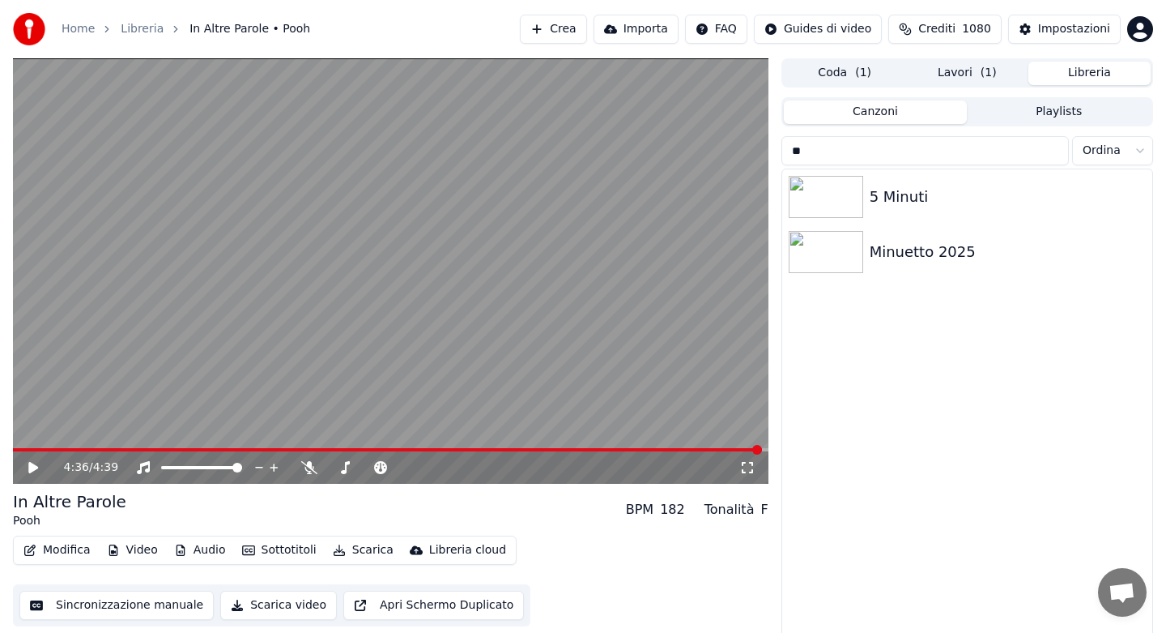
type input "*"
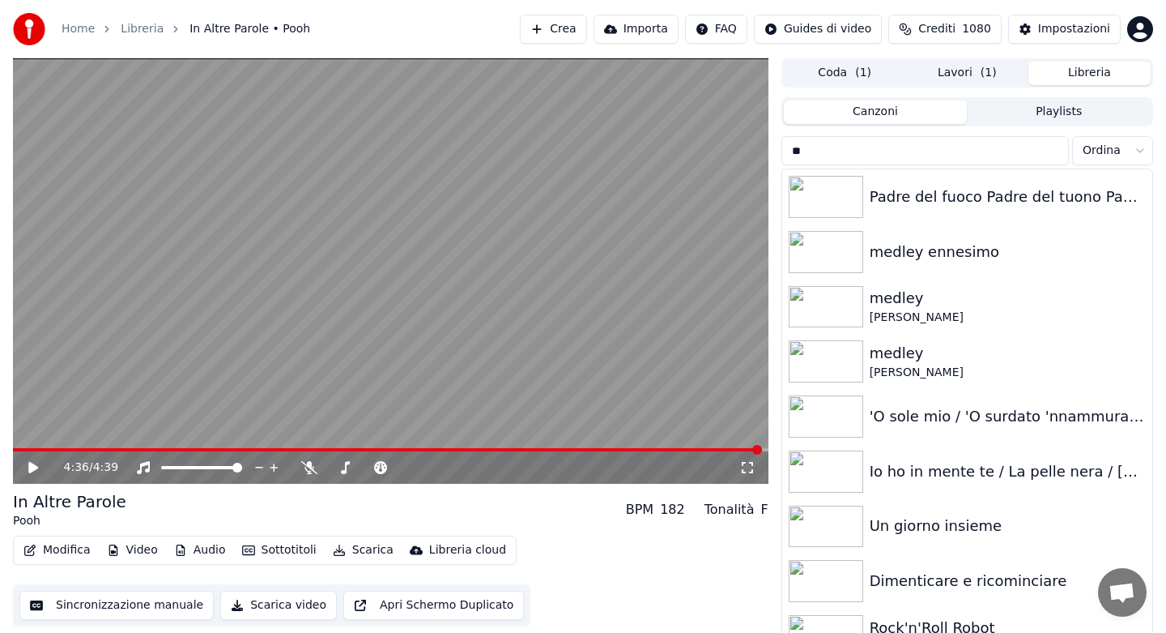
type input "**"
click at [79, 31] on link "Home" at bounding box center [78, 29] width 33 height 16
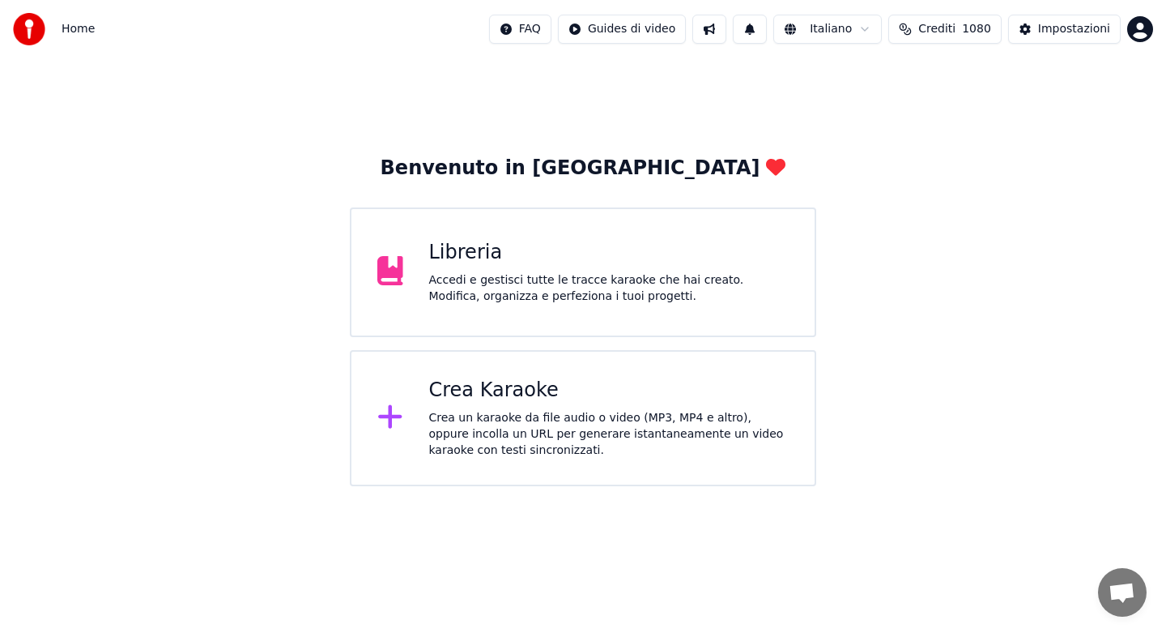
click at [478, 385] on div "Crea Karaoke" at bounding box center [609, 390] width 360 height 26
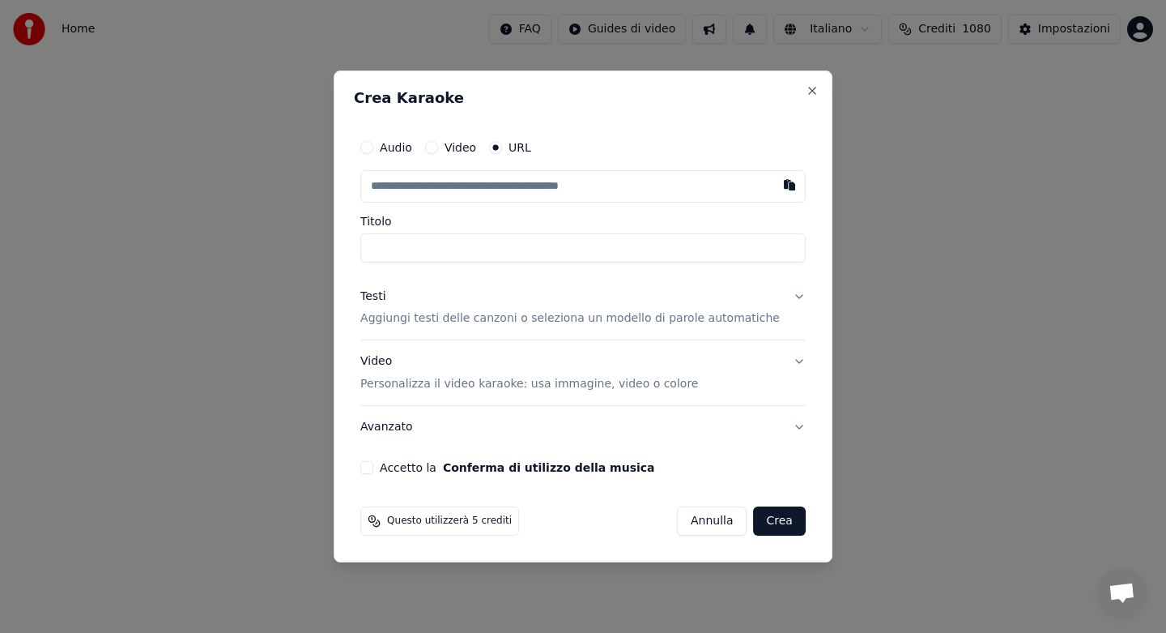
type input "**********"
click at [785, 294] on button "Testi Aggiungi testi delle canzoni o seleziona un modello di parole automatiche" at bounding box center [582, 307] width 445 height 65
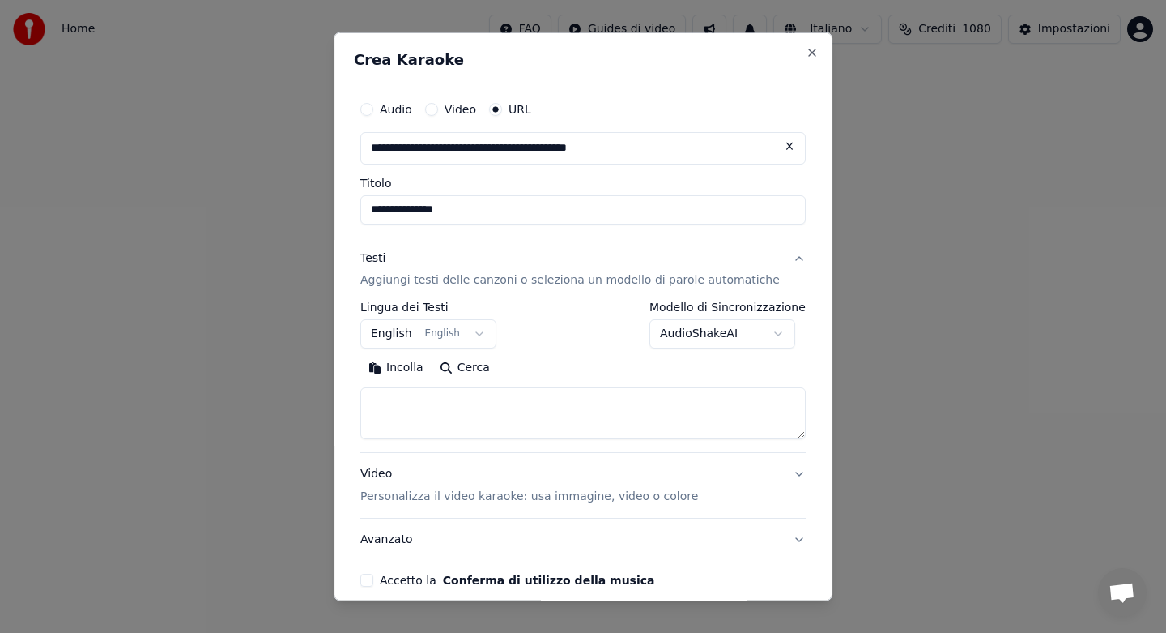
click at [397, 370] on button "Incolla" at bounding box center [395, 368] width 71 height 26
type textarea "**********"
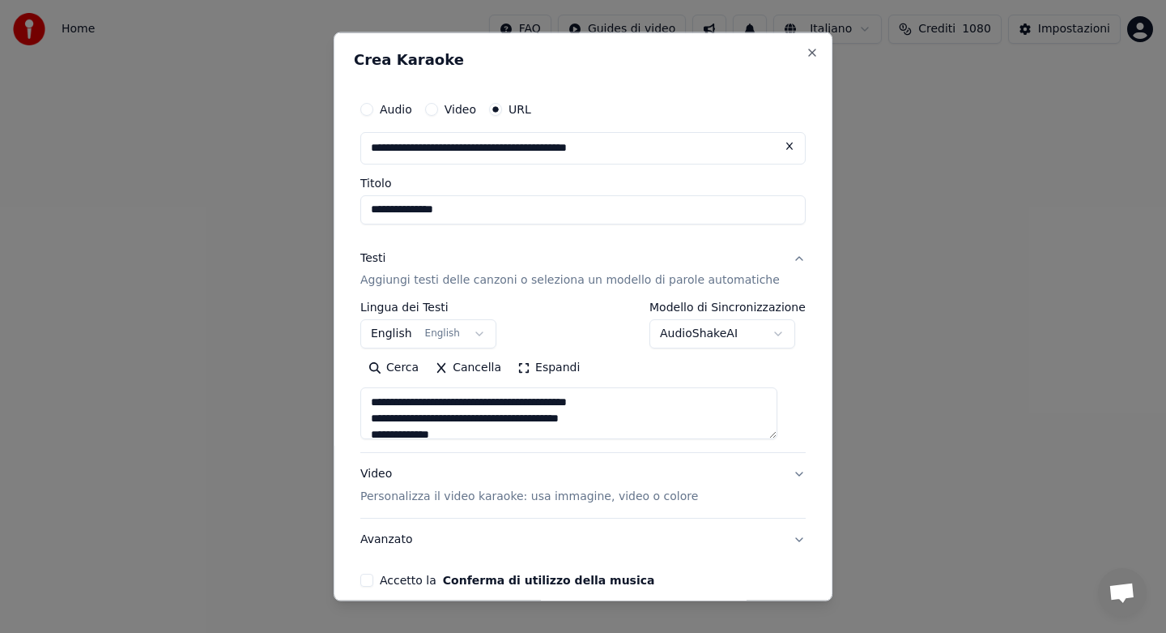
click at [701, 460] on button "Video Personalizza il video karaoke: usa immagine, video o colore" at bounding box center [582, 485] width 445 height 65
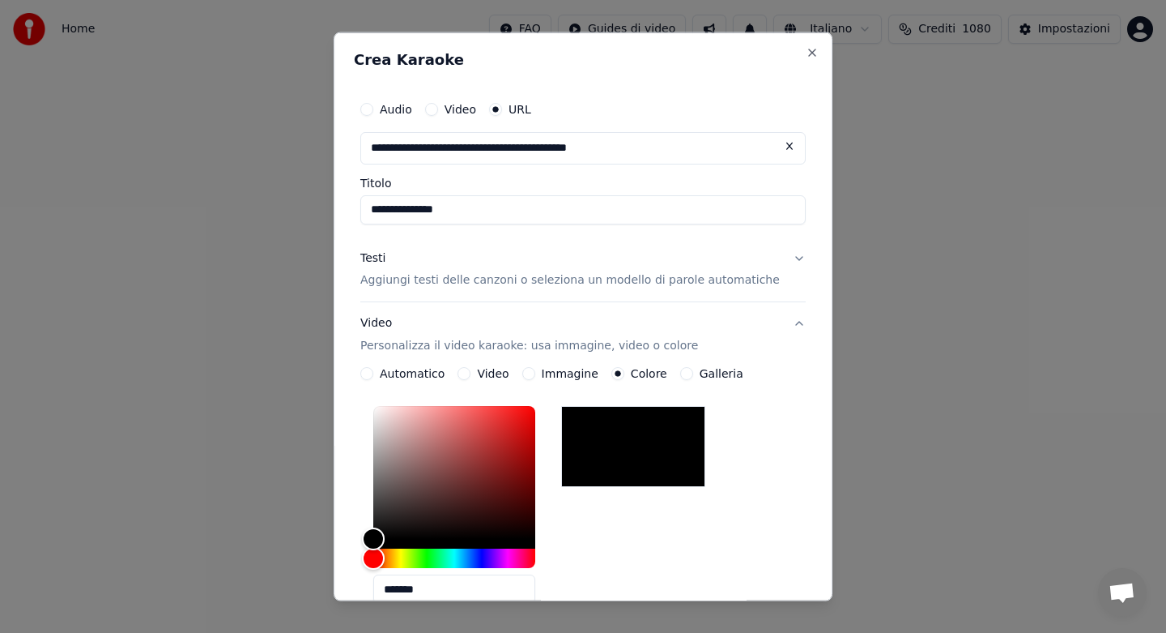
click at [782, 325] on button "Video Personalizza il video karaoke: usa immagine, video o colore" at bounding box center [582, 334] width 445 height 65
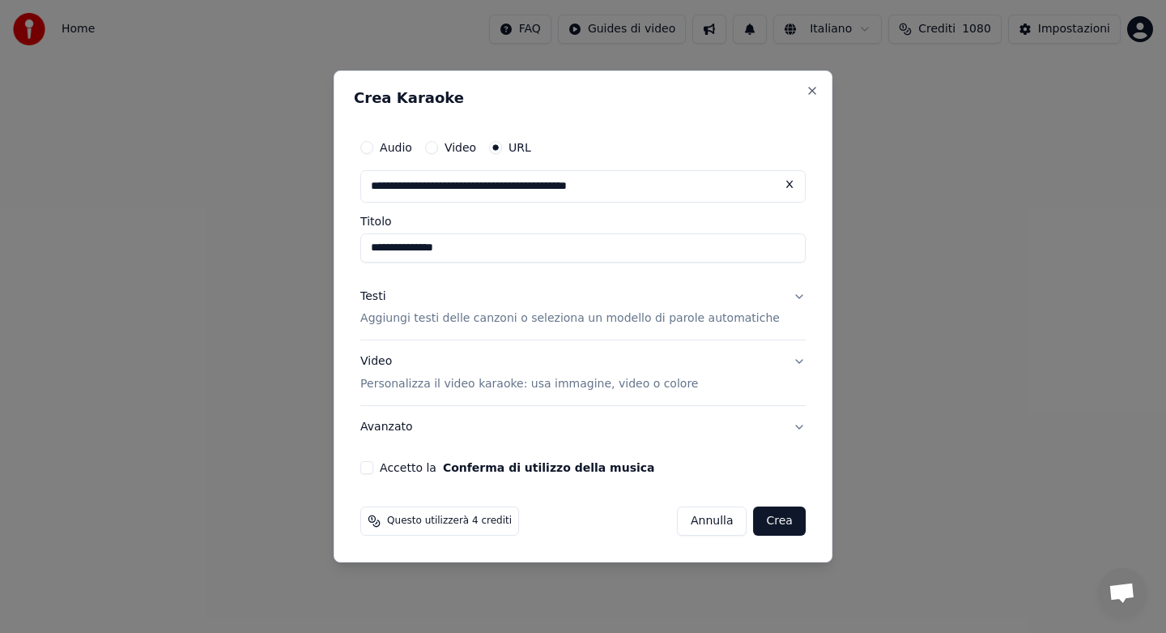
click at [782, 296] on button "Testi Aggiungi testi delle canzoni o seleziona un modello di parole automatiche" at bounding box center [582, 307] width 445 height 65
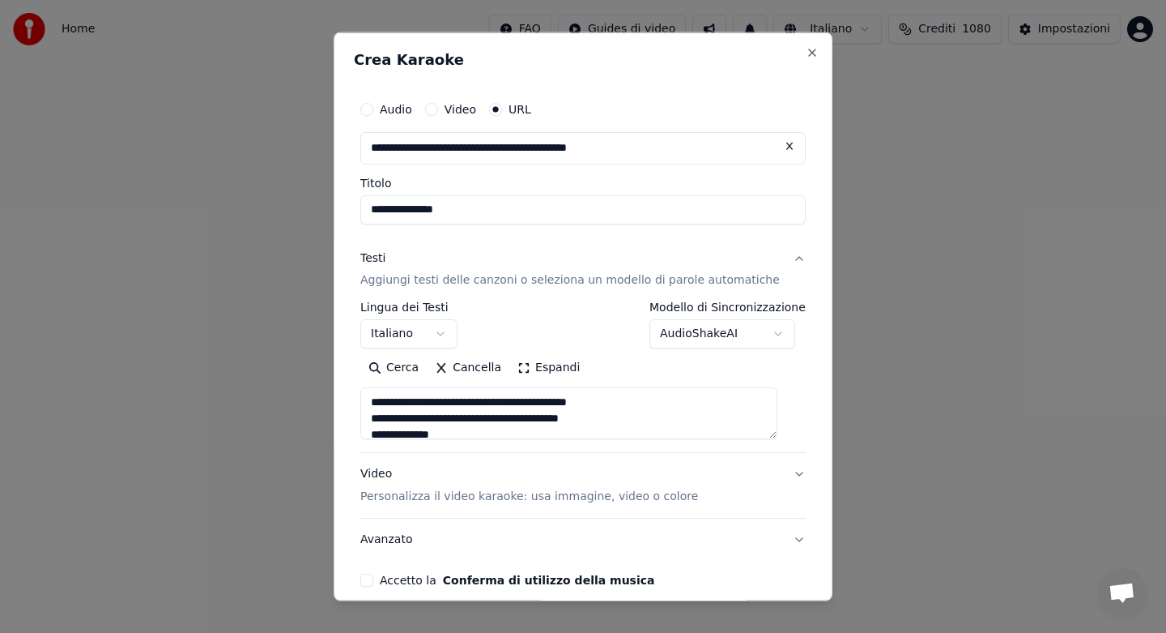
click at [803, 357] on div "**********" at bounding box center [583, 316] width 499 height 569
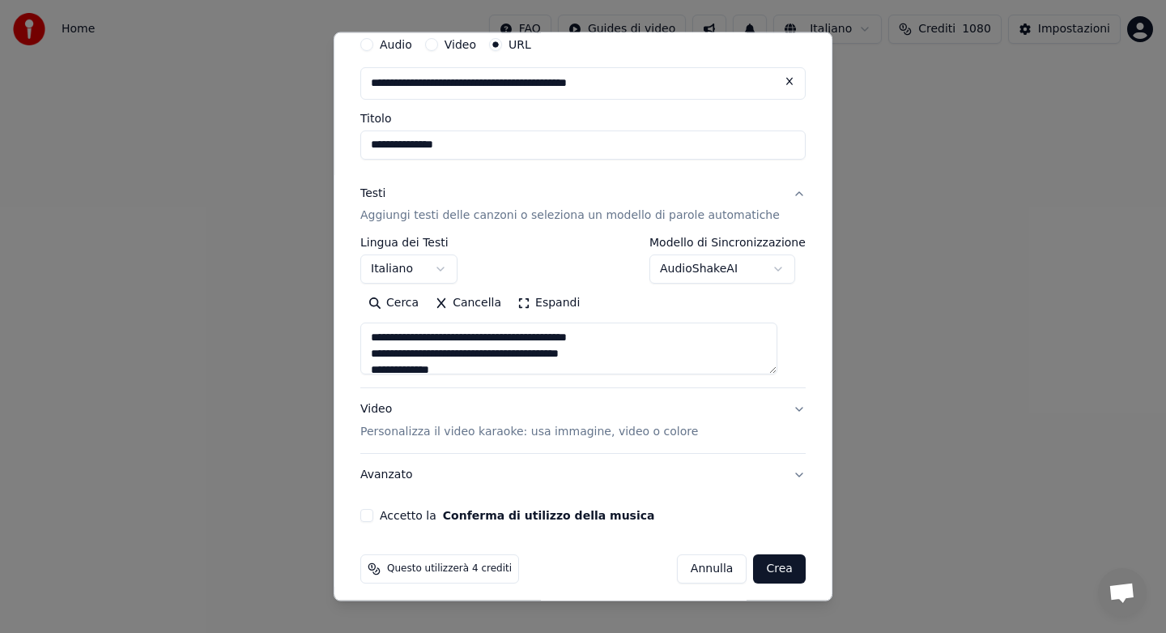
scroll to position [74, 0]
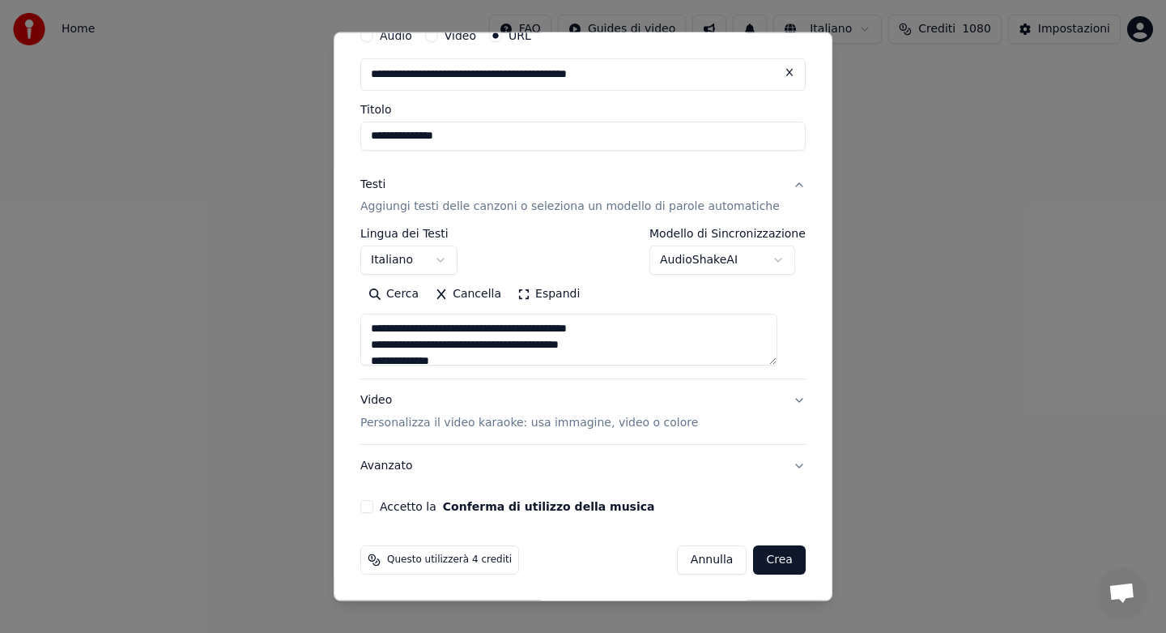
click at [373, 504] on button "Accetto la Conferma di utilizzo della musica" at bounding box center [366, 506] width 13 height 13
click at [769, 563] on button "Crea" at bounding box center [780, 559] width 52 height 29
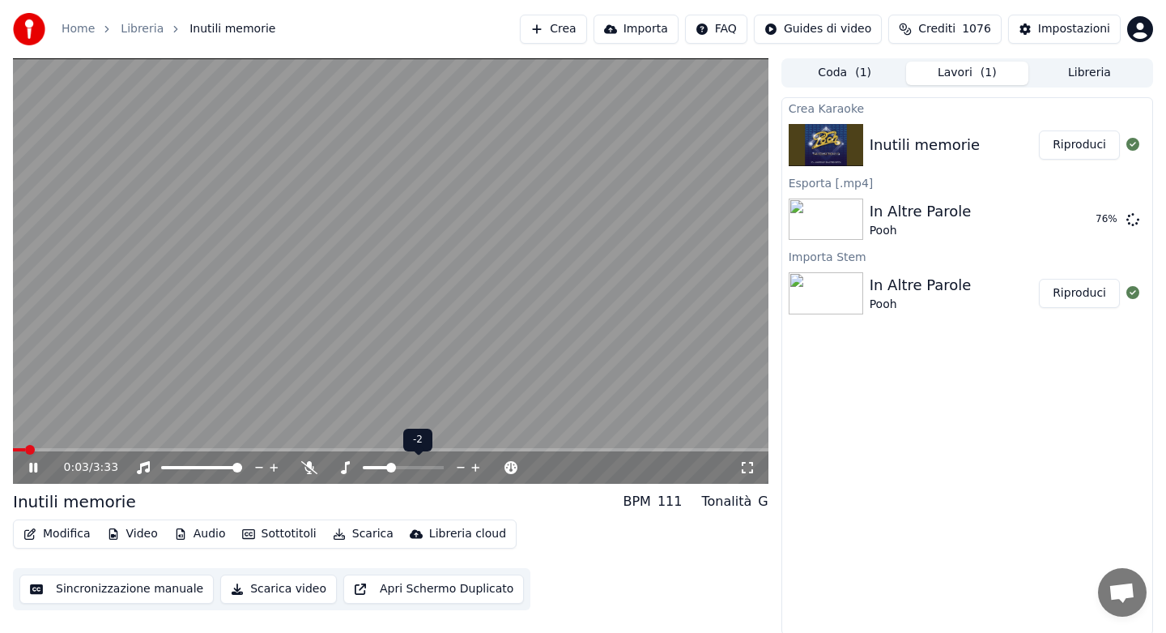
click at [390, 467] on span at bounding box center [391, 467] width 10 height 10
click at [310, 470] on icon at bounding box center [309, 467] width 16 height 13
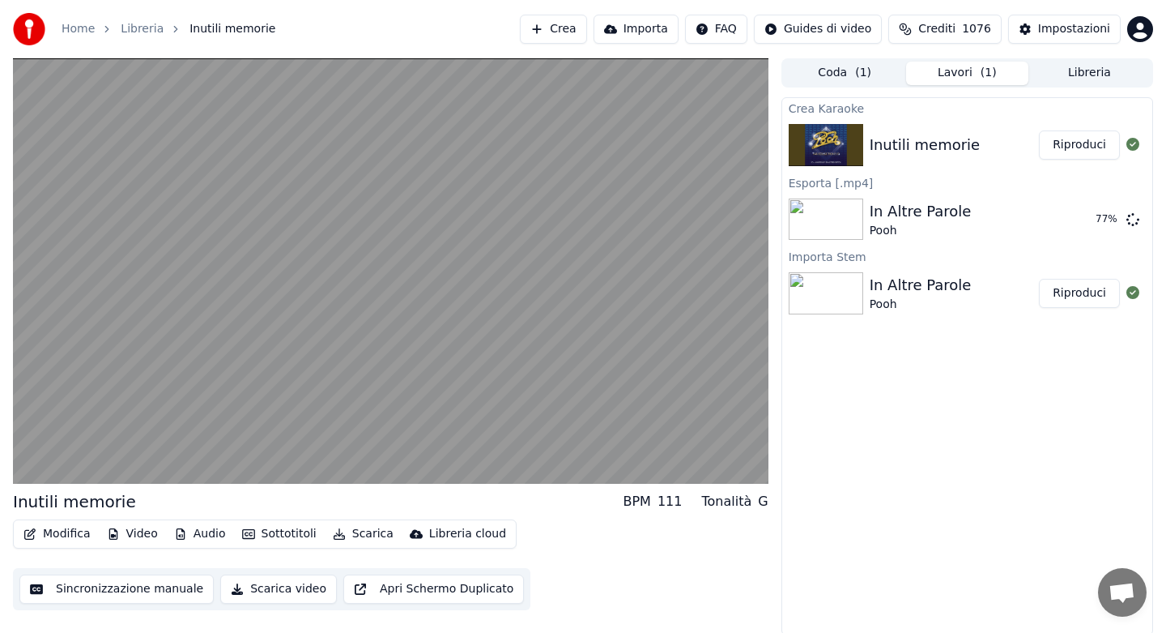
click at [363, 537] on button "Scarica" at bounding box center [363, 533] width 74 height 23
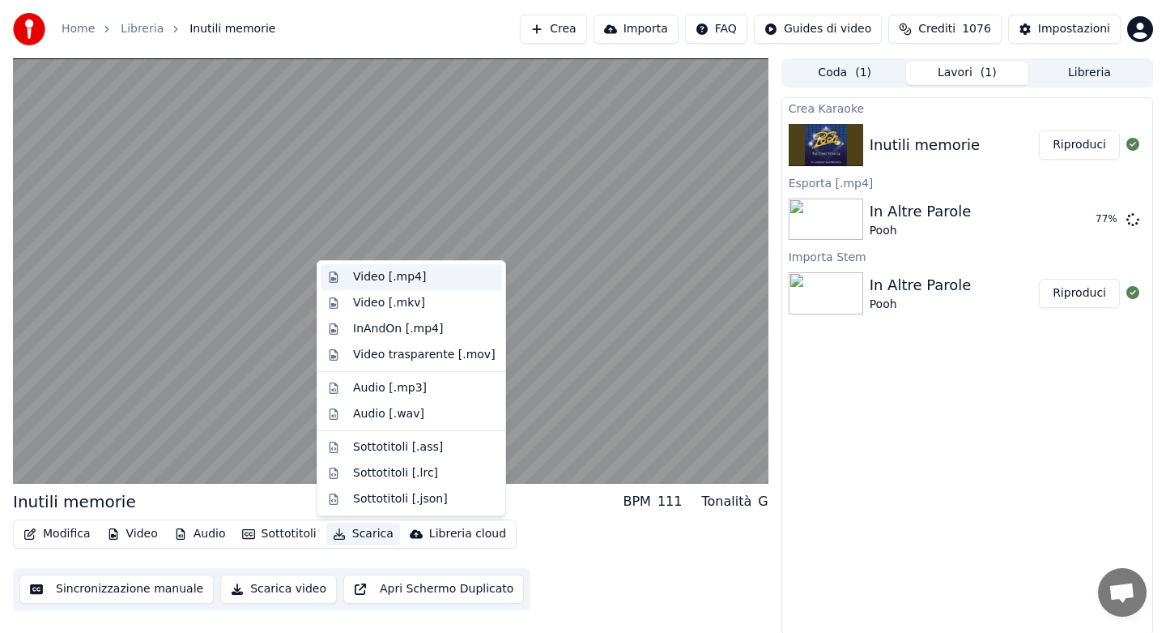
click at [391, 282] on div "Video [.mp4]" at bounding box center [389, 277] width 73 height 16
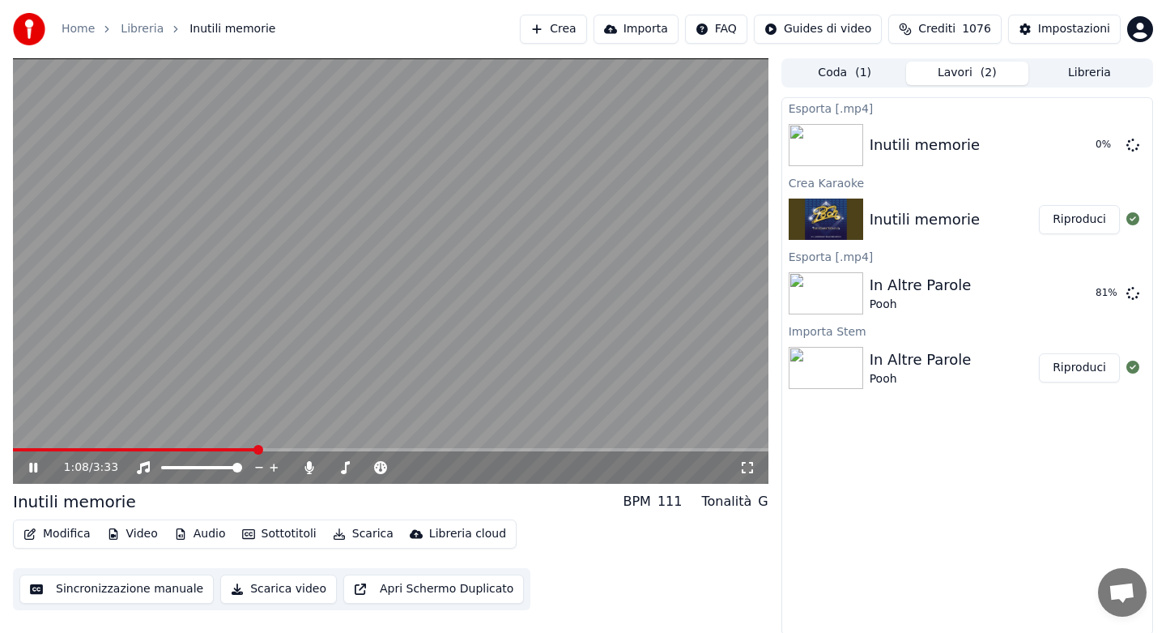
click at [35, 469] on icon at bounding box center [33, 467] width 8 height 10
